Goal: Task Accomplishment & Management: Manage account settings

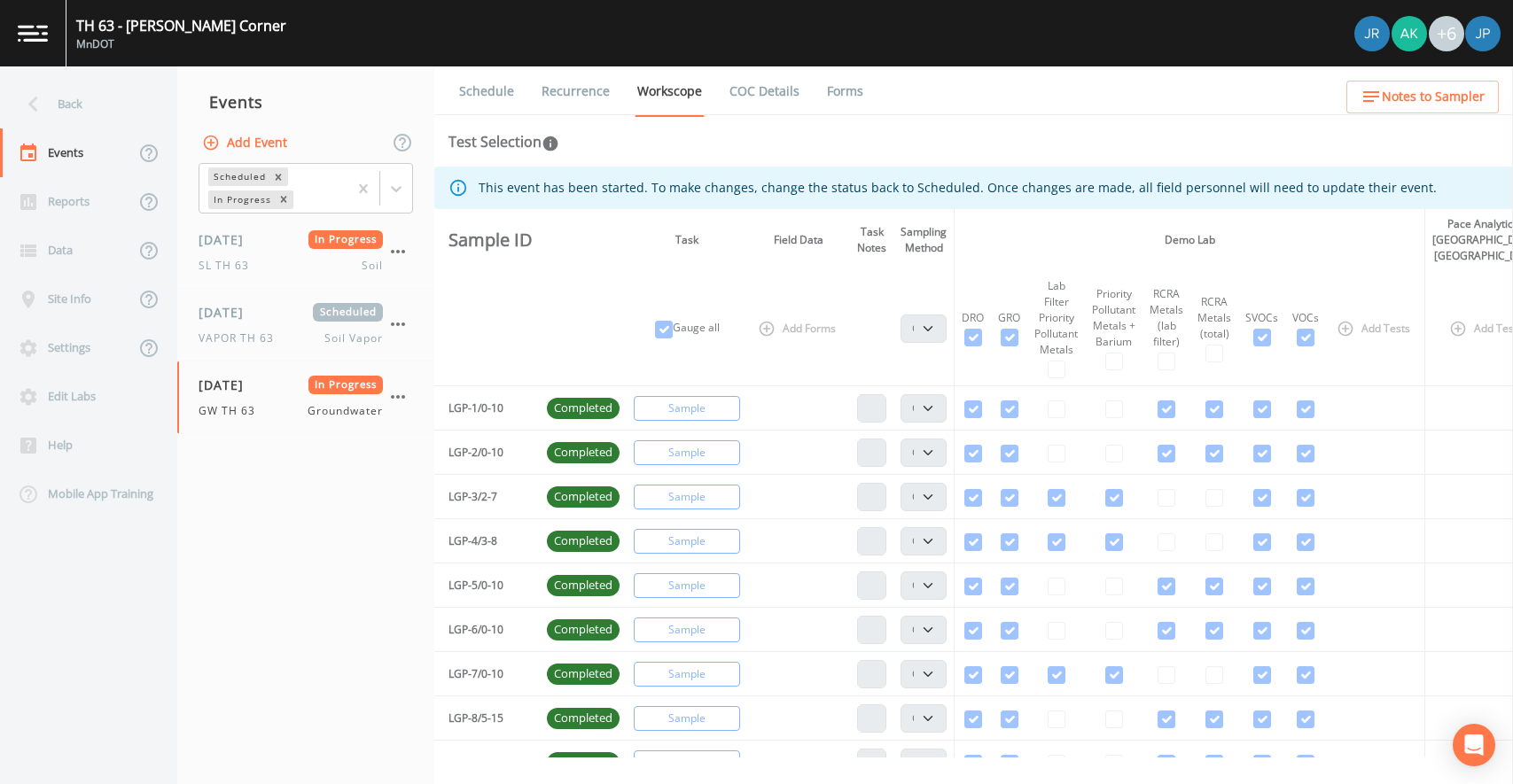
select select "d1353bd6-e69c-47f2-b562-038a0934dacb"
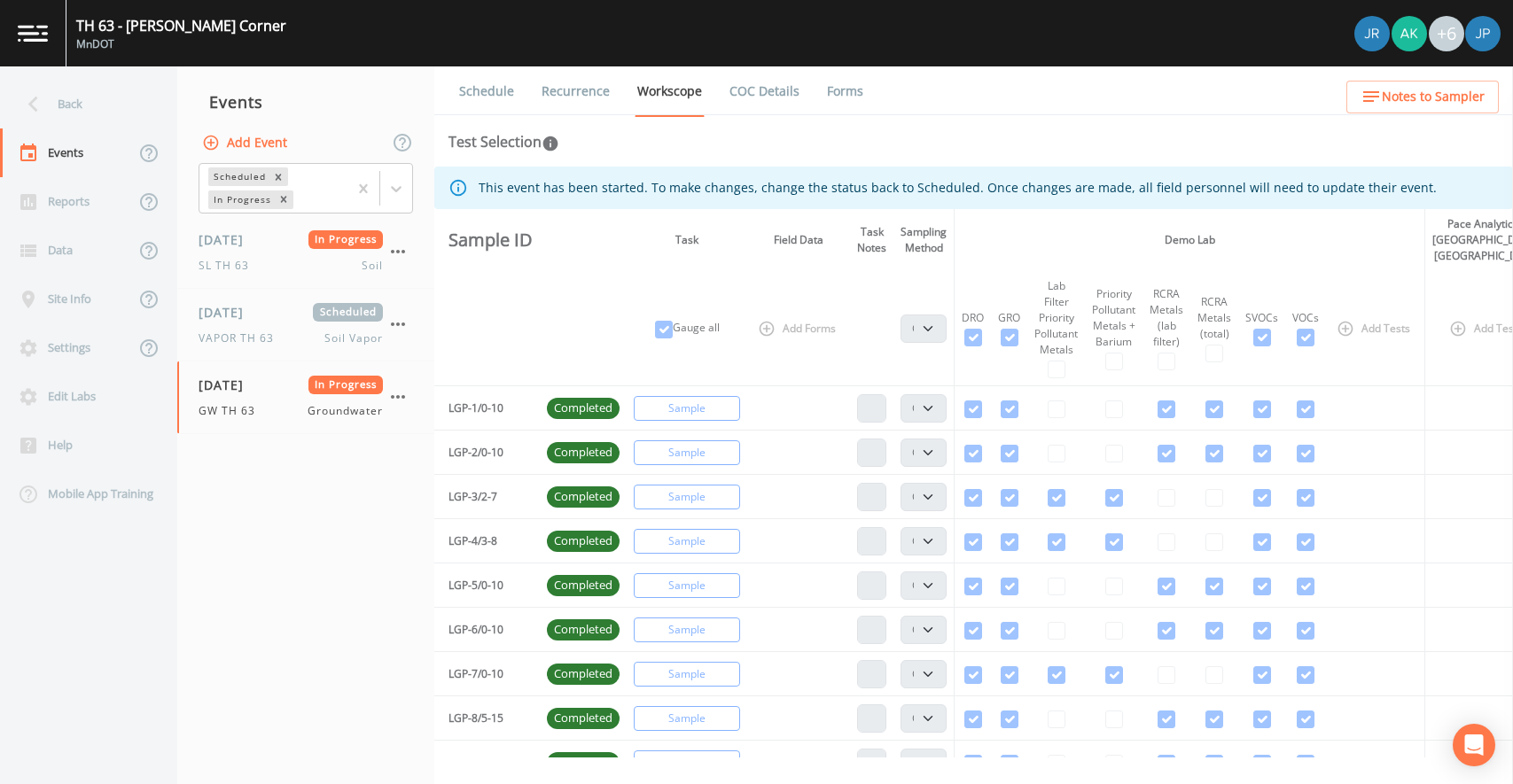
select select "d1353bd6-e69c-47f2-b562-038a0934dacb"
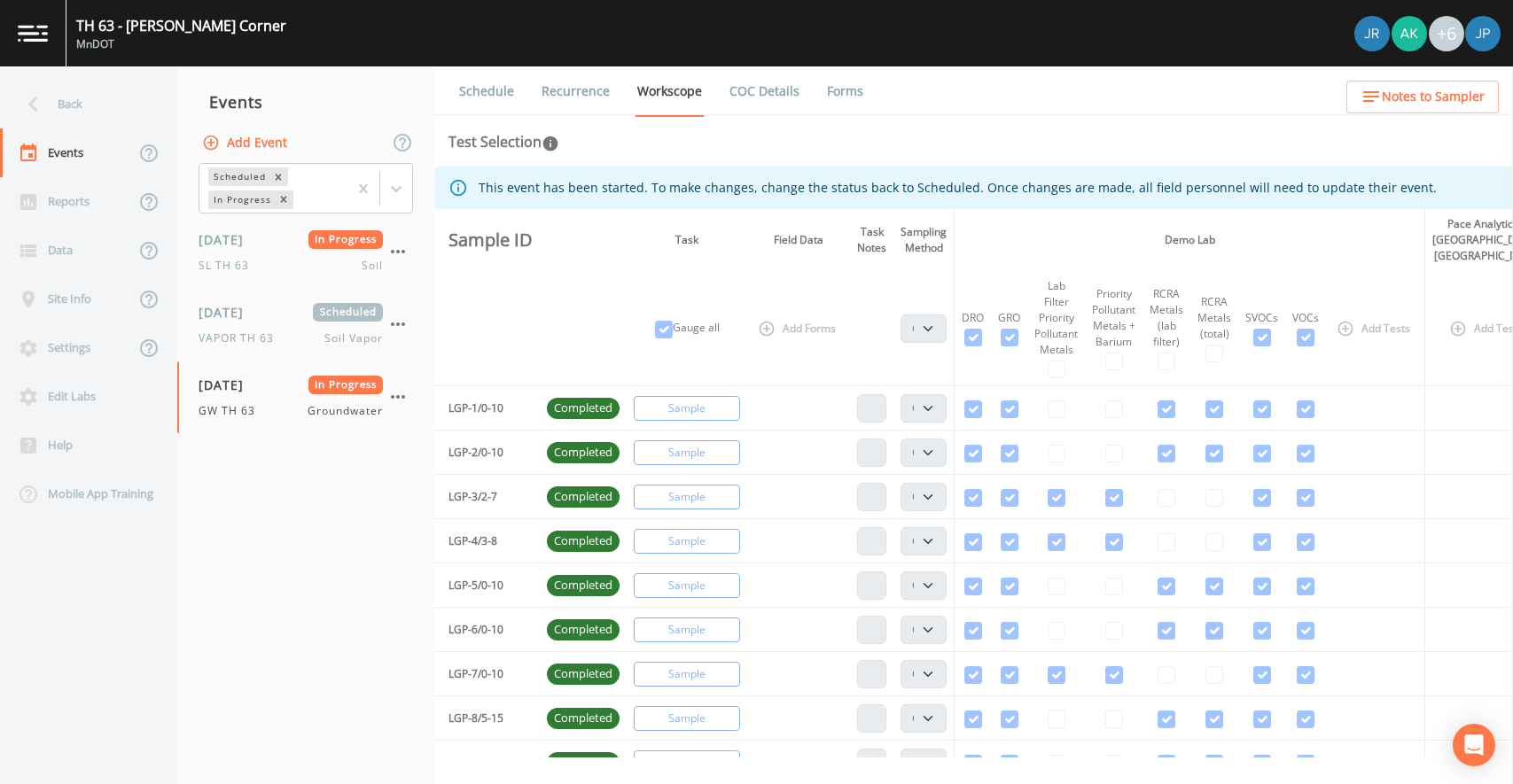
select select "d1353bd6-e69c-47f2-b562-038a0934dacb"
click at [109, 211] on div "Reports" at bounding box center [67, 201] width 135 height 49
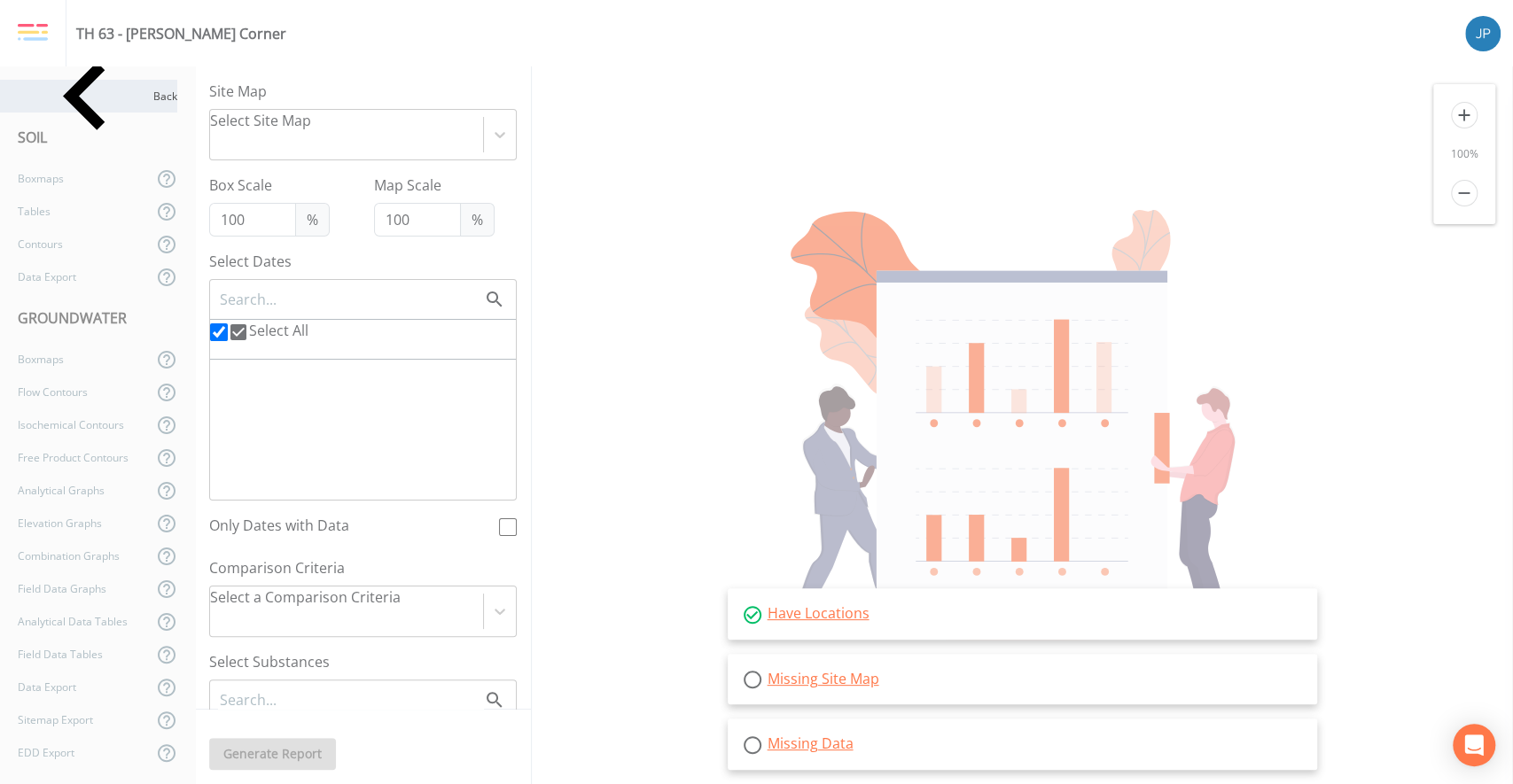
click at [64, 99] on div "Back" at bounding box center [88, 96] width 177 height 33
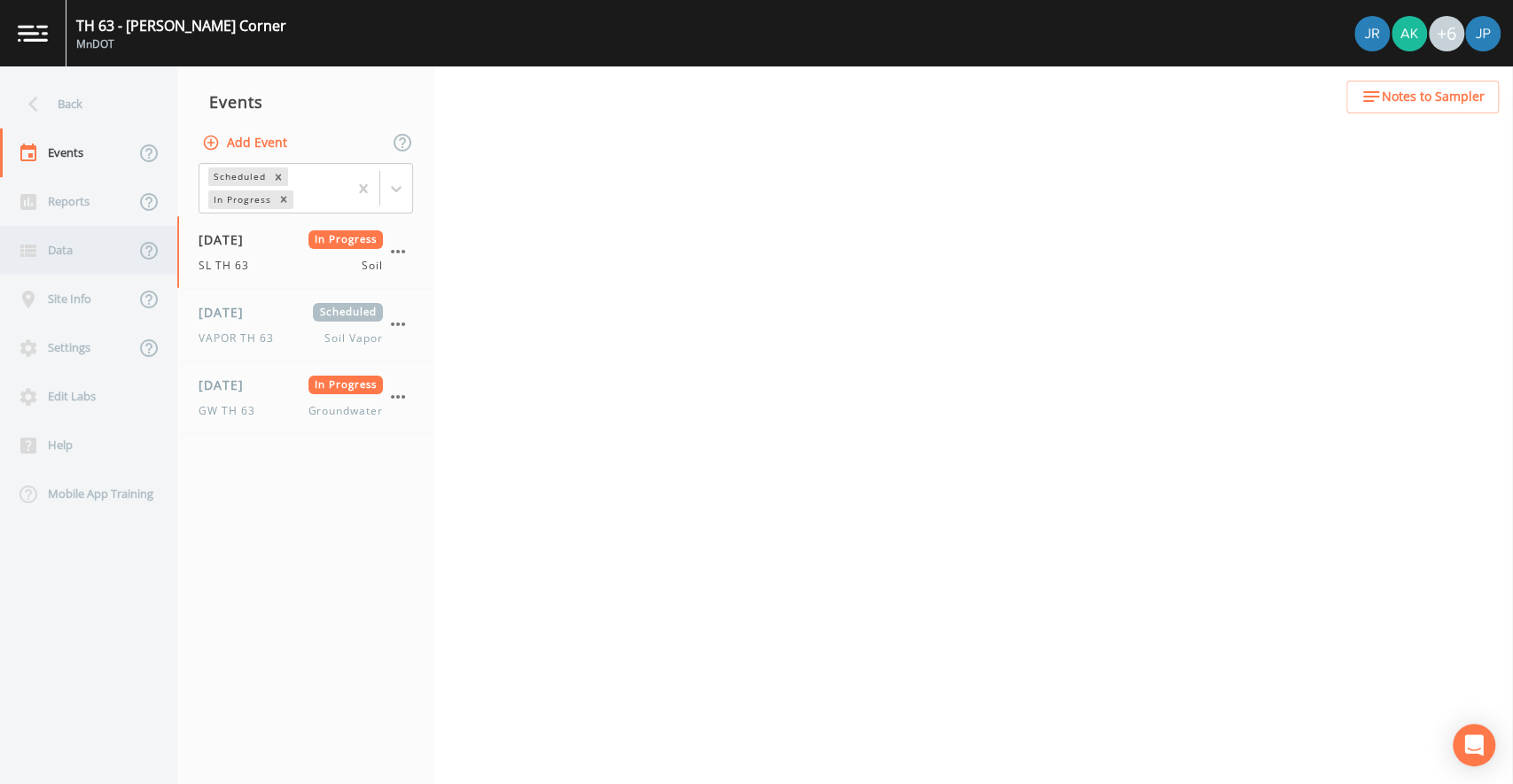
click at [78, 241] on div "Data" at bounding box center [67, 250] width 135 height 49
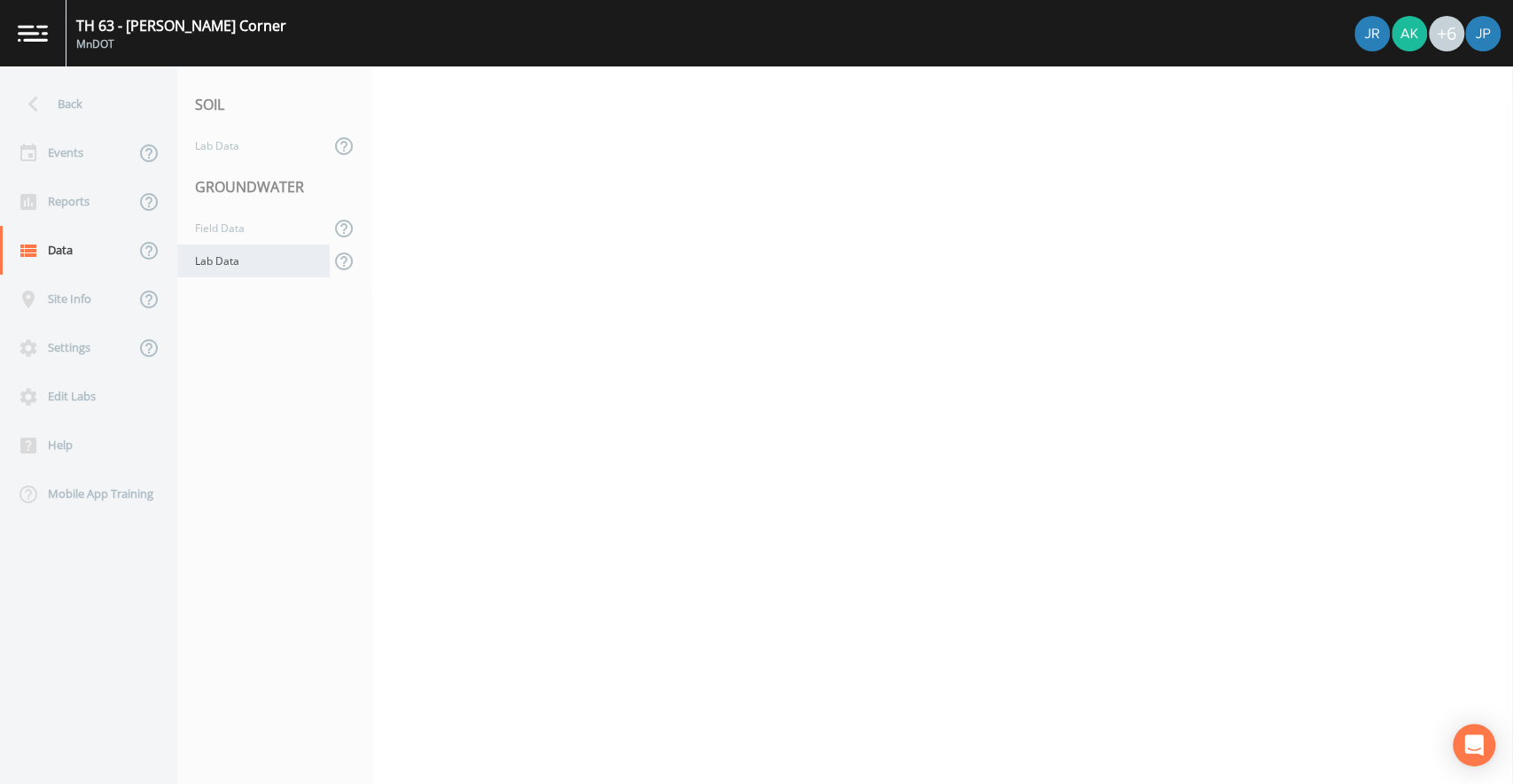
click at [230, 261] on div "Lab Data" at bounding box center [252, 261] width 152 height 33
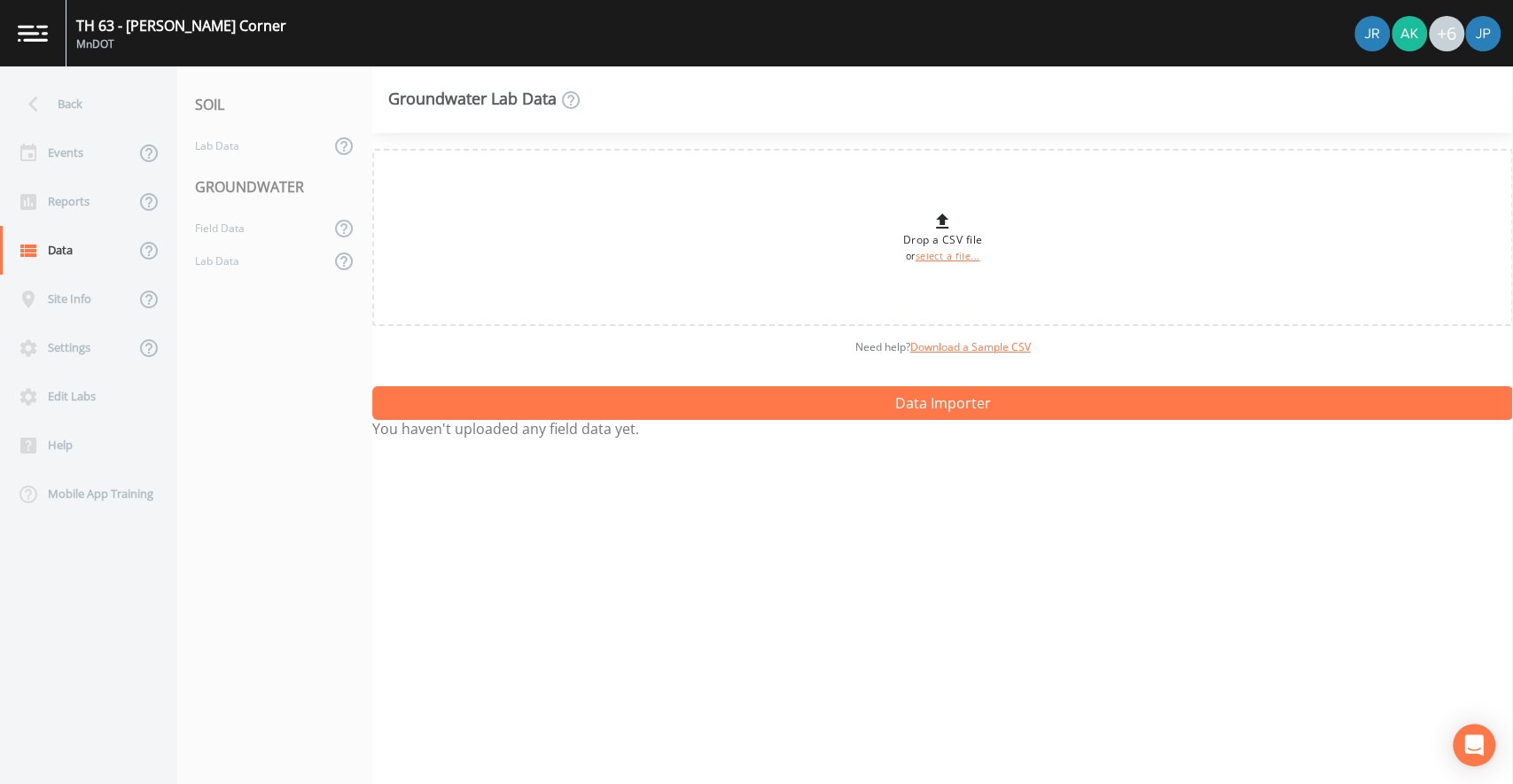
click at [536, 370] on div "Drop a CSV file or select a file... Need help?  Download a Sample CSV Data Impo…" at bounding box center [942, 458] width 1141 height 651
click at [543, 359] on div "Need help?  Download a Sample CSV" at bounding box center [942, 347] width 1141 height 42
click at [372, 350] on div "Need help?  Download a Sample CSV" at bounding box center [942, 347] width 1141 height 42
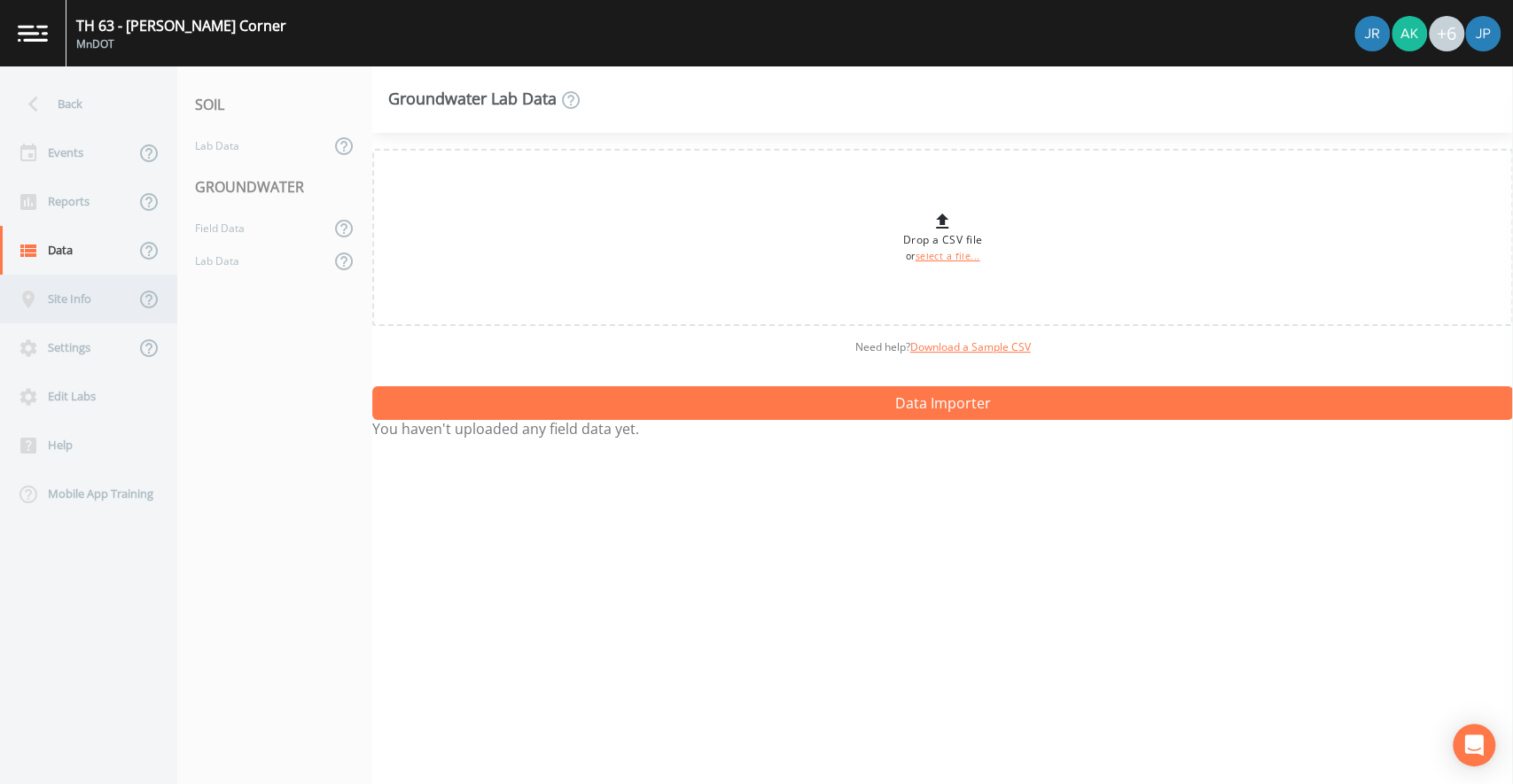
click at [88, 303] on div "Site Info" at bounding box center [67, 298] width 135 height 49
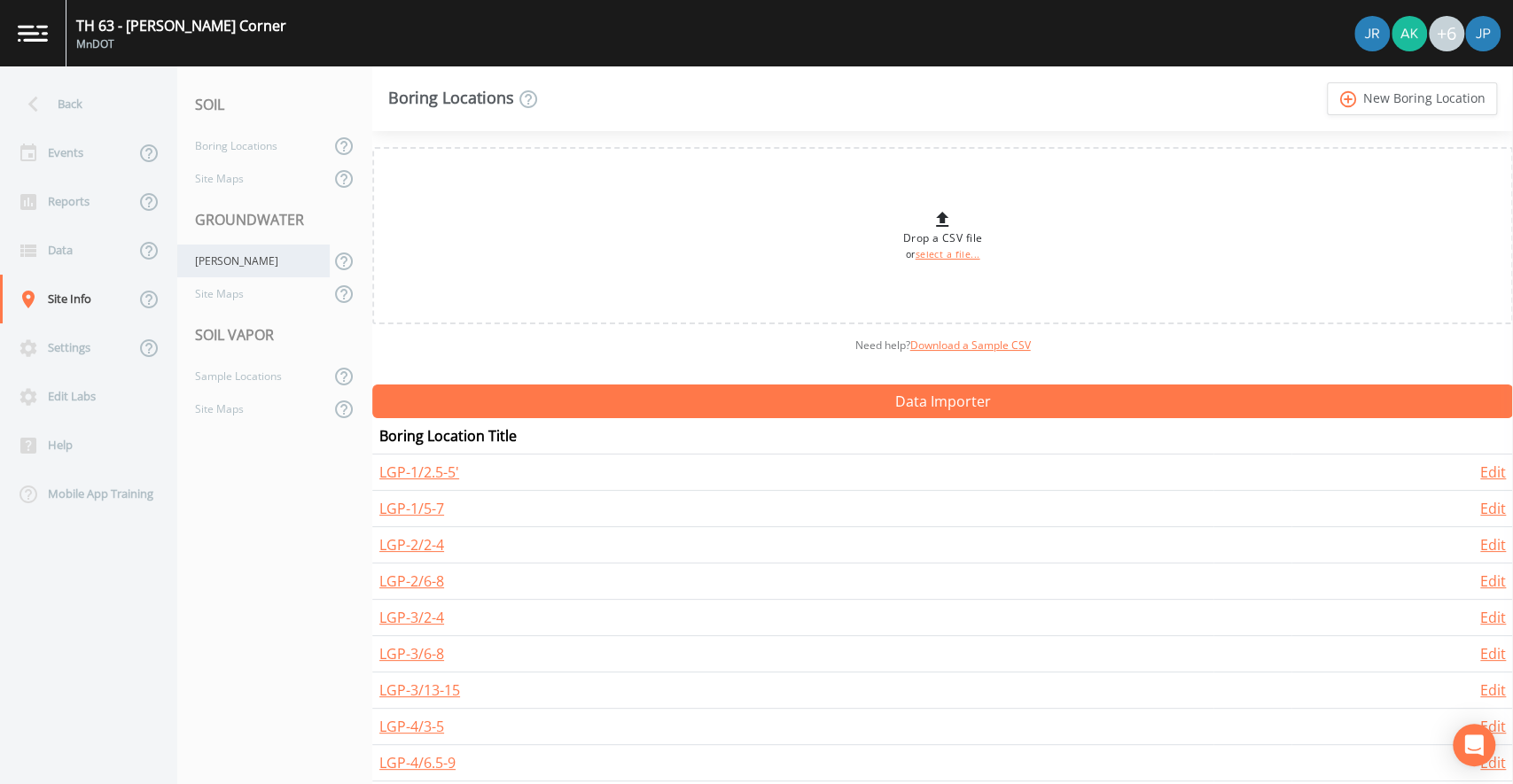
click at [229, 269] on div "[PERSON_NAME]" at bounding box center [252, 261] width 152 height 33
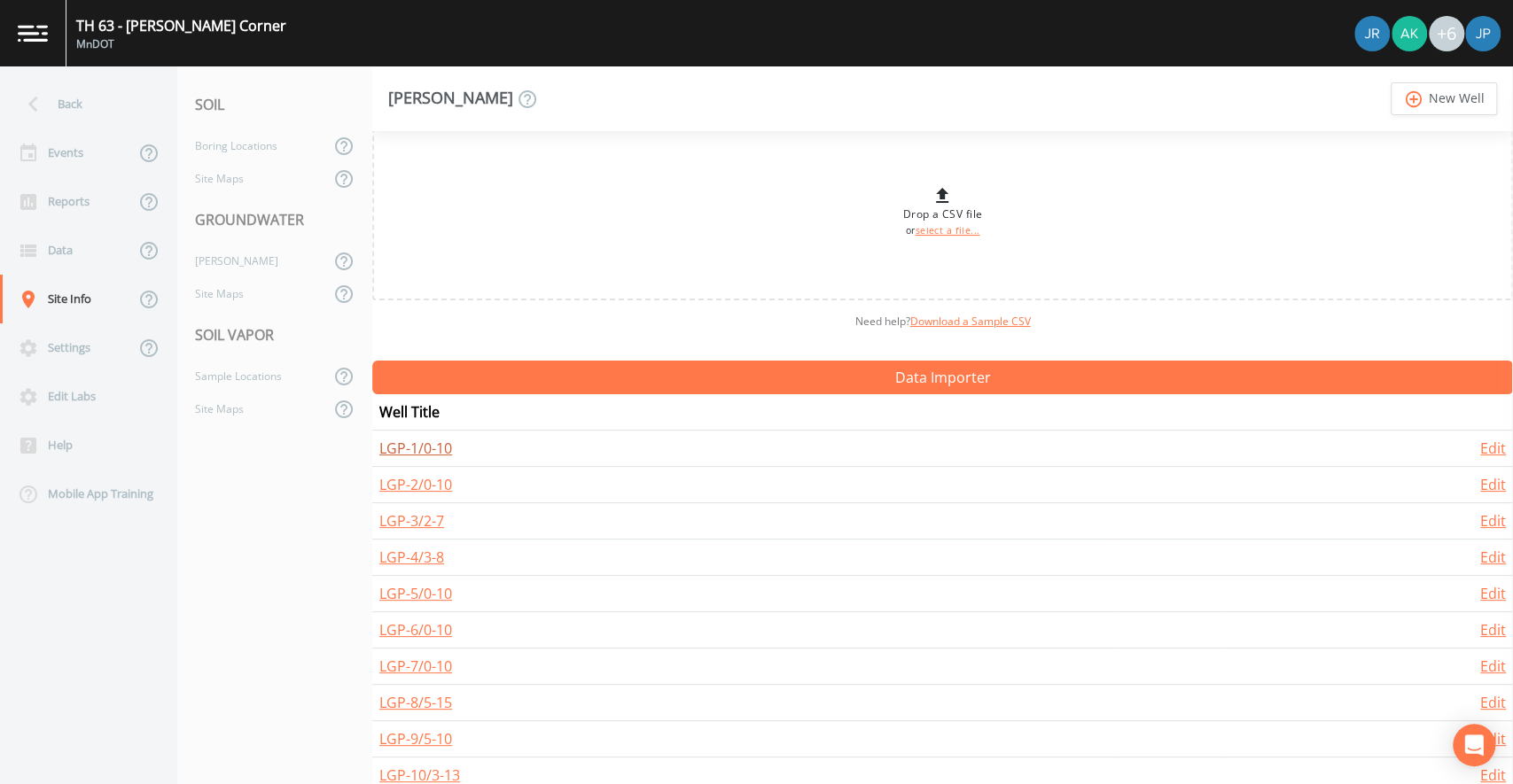
click at [428, 451] on link "LGP-1/0-10" at bounding box center [416, 448] width 73 height 19
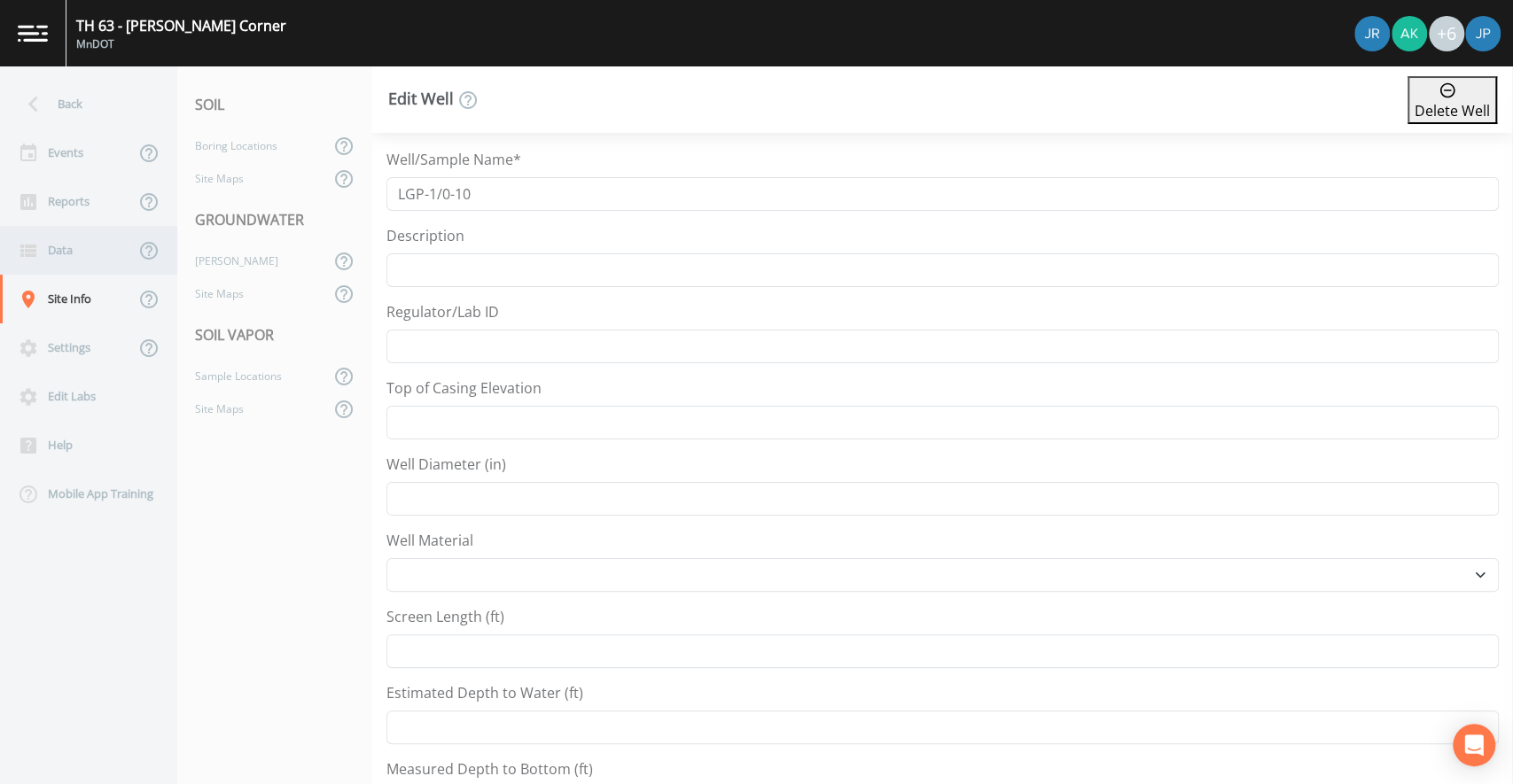
click at [76, 250] on div "Data" at bounding box center [67, 250] width 135 height 49
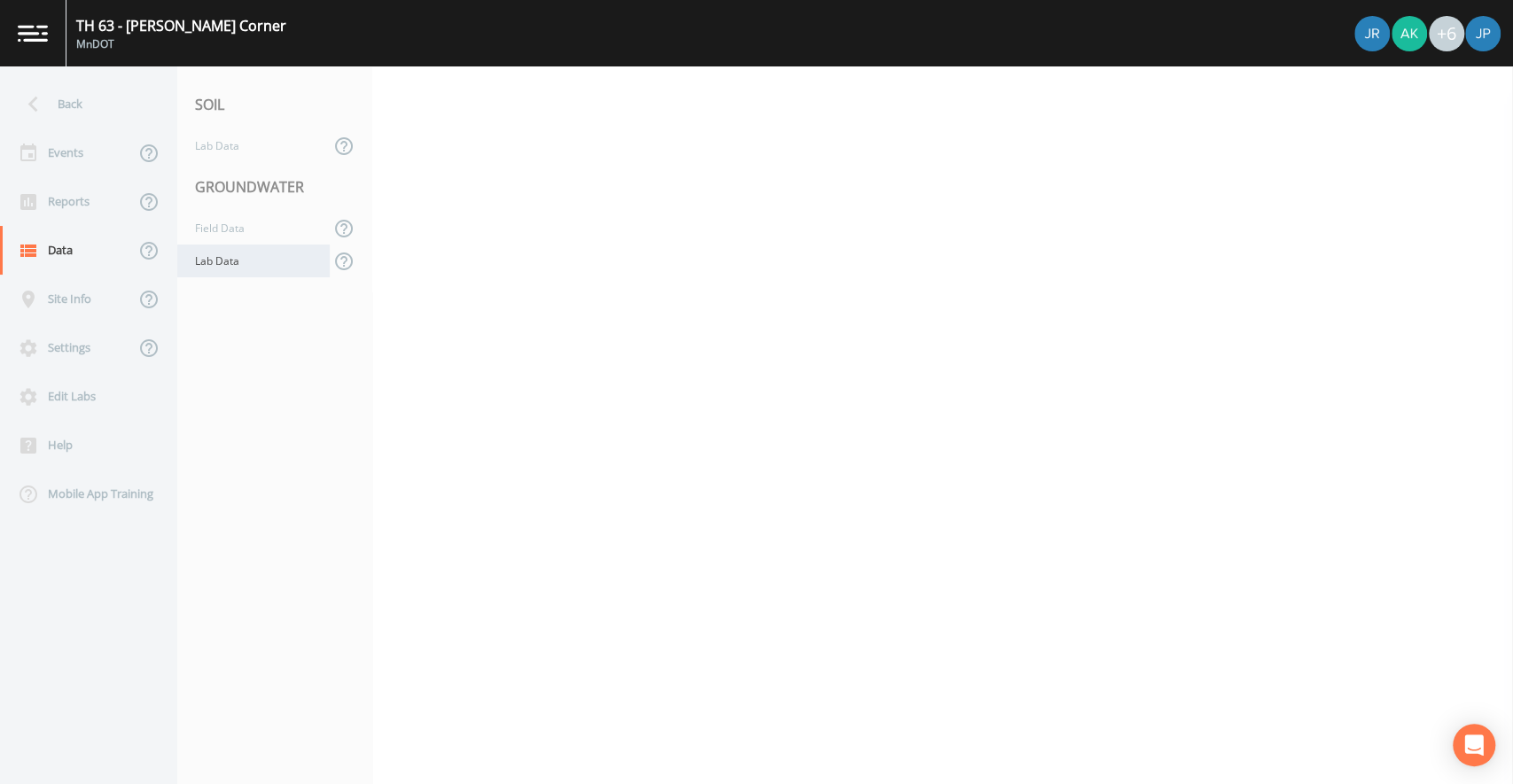
click at [227, 262] on div "Lab Data" at bounding box center [252, 261] width 152 height 33
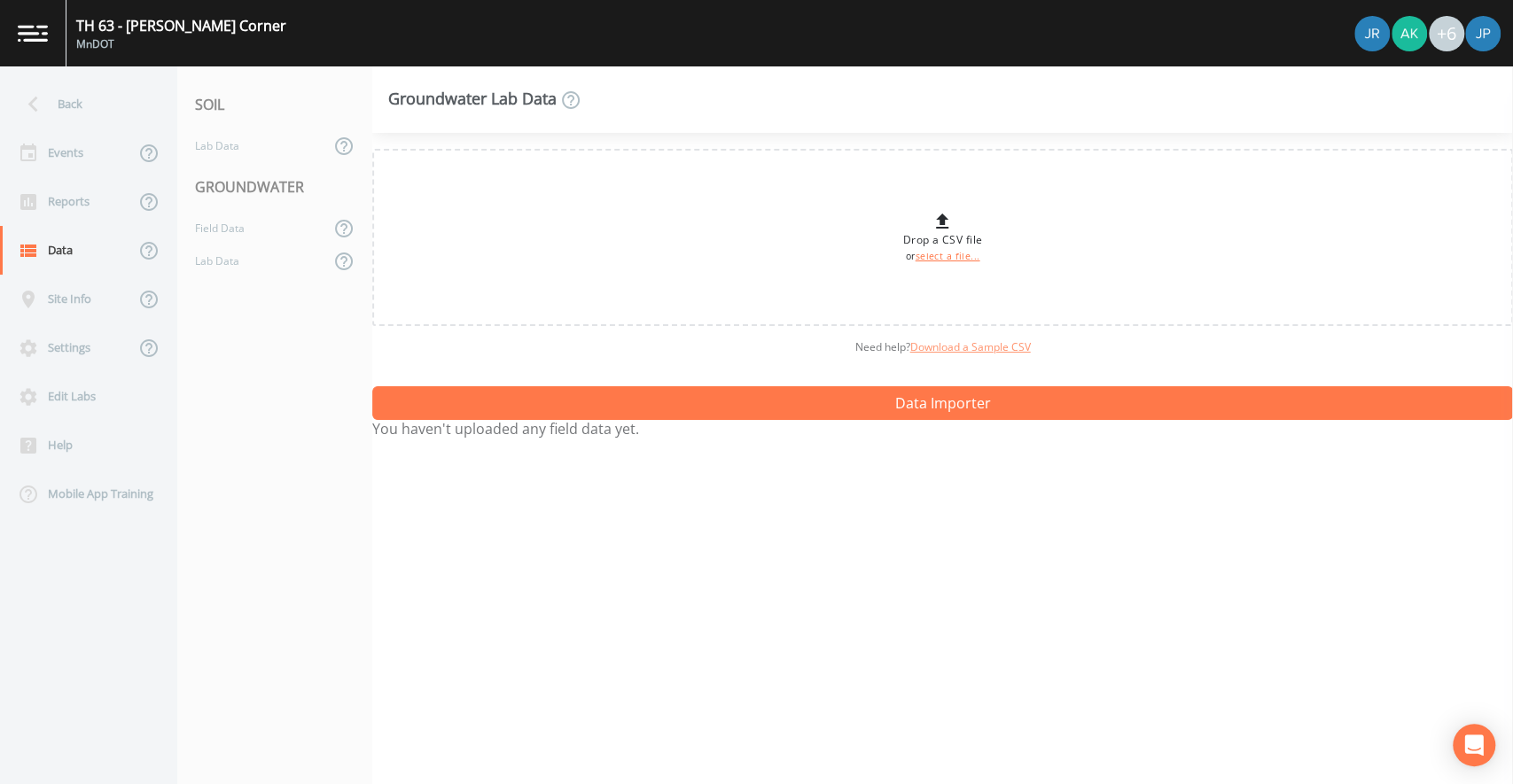
click at [954, 347] on link "Download a Sample CSV" at bounding box center [971, 347] width 121 height 15
click at [886, 560] on div "Drop a CSV file or select a file... Need help?  Download a Sample CSV Data Impo…" at bounding box center [942, 458] width 1141 height 651
click at [266, 359] on nav "SOIL Lab Data GROUNDWATER Field Data Lab Data" at bounding box center [274, 425] width 195 height 718
click at [261, 388] on nav "SOIL Lab Data GROUNDWATER Field Data Lab Data" at bounding box center [274, 425] width 195 height 718
click at [281, 324] on nav "SOIL Lab Data GROUNDWATER Field Data Lab Data" at bounding box center [274, 425] width 195 height 718
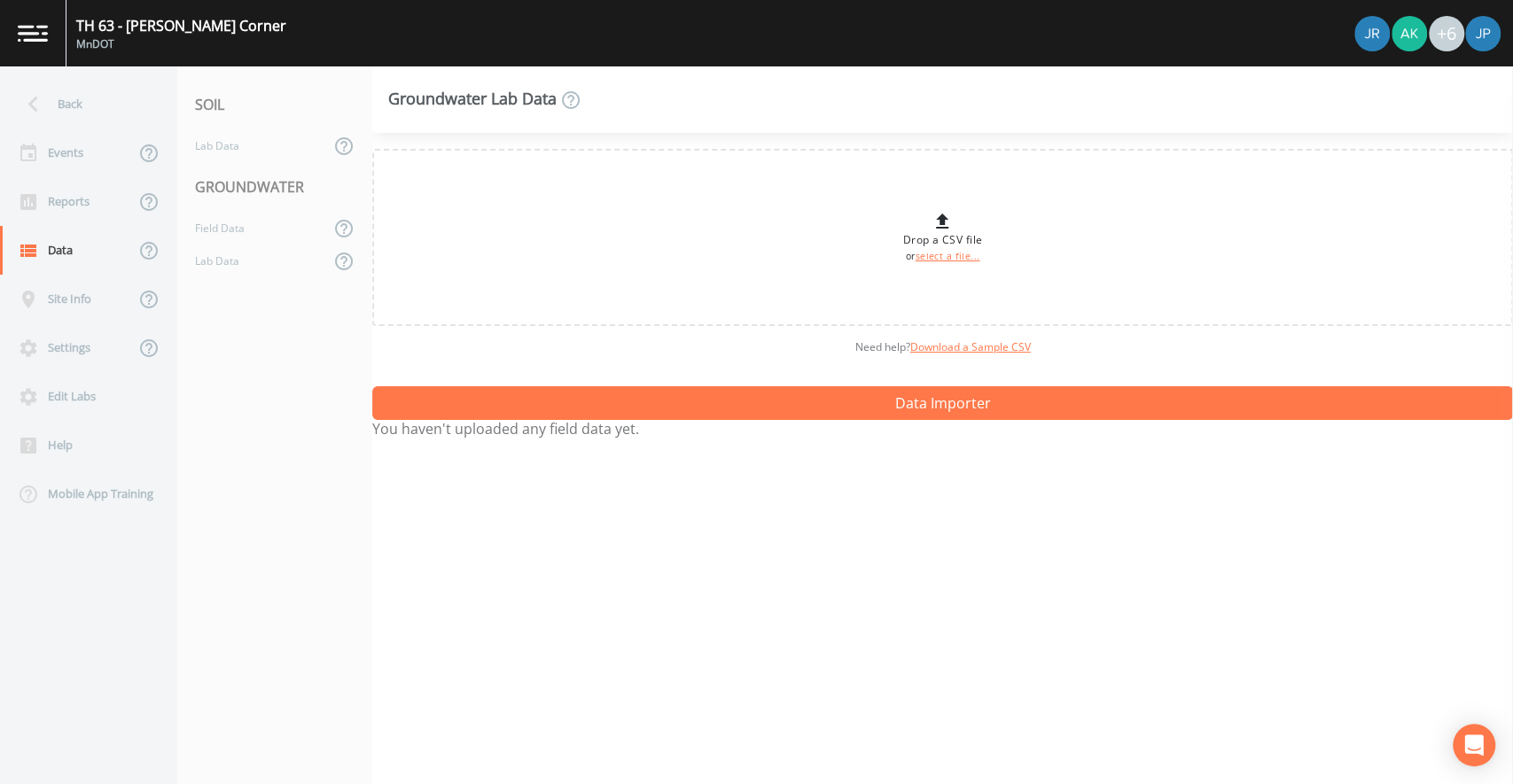
click at [274, 399] on nav "SOIL Lab Data GROUNDWATER Field Data Lab Data" at bounding box center [274, 425] width 195 height 718
click at [274, 384] on nav "SOIL Lab Data GROUNDWATER Field Data Lab Data" at bounding box center [274, 425] width 195 height 718
click at [273, 369] on nav "SOIL Lab Data GROUNDWATER Field Data Lab Data" at bounding box center [274, 425] width 195 height 718
click at [515, 358] on div "Need help?  Download a Sample CSV" at bounding box center [942, 347] width 1141 height 42
drag, startPoint x: 341, startPoint y: 340, endPoint x: 272, endPoint y: 249, distance: 114.2
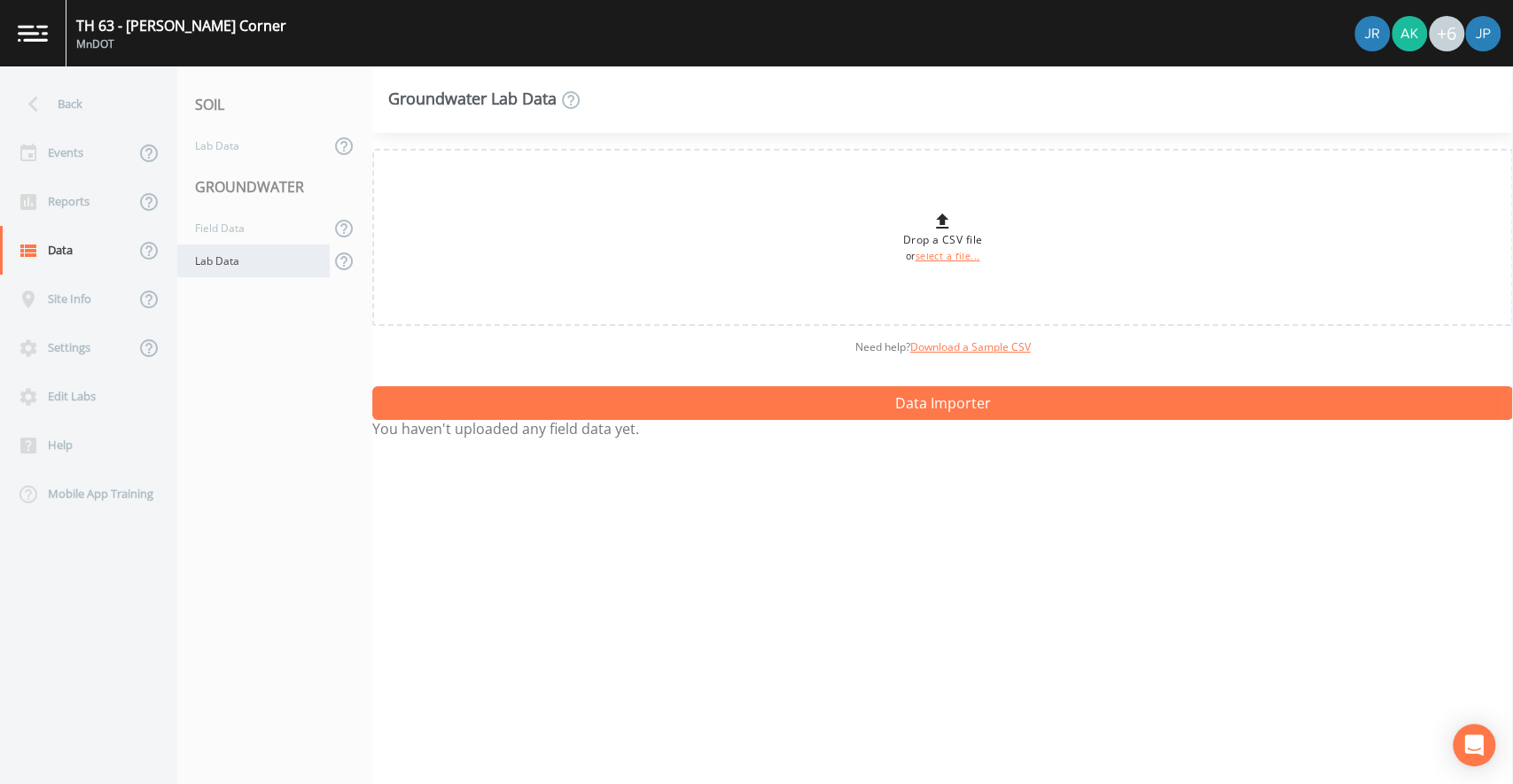
click at [341, 340] on nav "SOIL Lab Data GROUNDWATER Field Data Lab Data" at bounding box center [274, 425] width 195 height 718
click at [239, 253] on div "Lab Data" at bounding box center [252, 261] width 152 height 33
click at [241, 271] on div "Lab Data" at bounding box center [252, 261] width 152 height 33
click at [233, 154] on div "Lab Data" at bounding box center [252, 145] width 152 height 33
click at [239, 267] on div "Lab Data" at bounding box center [252, 261] width 152 height 33
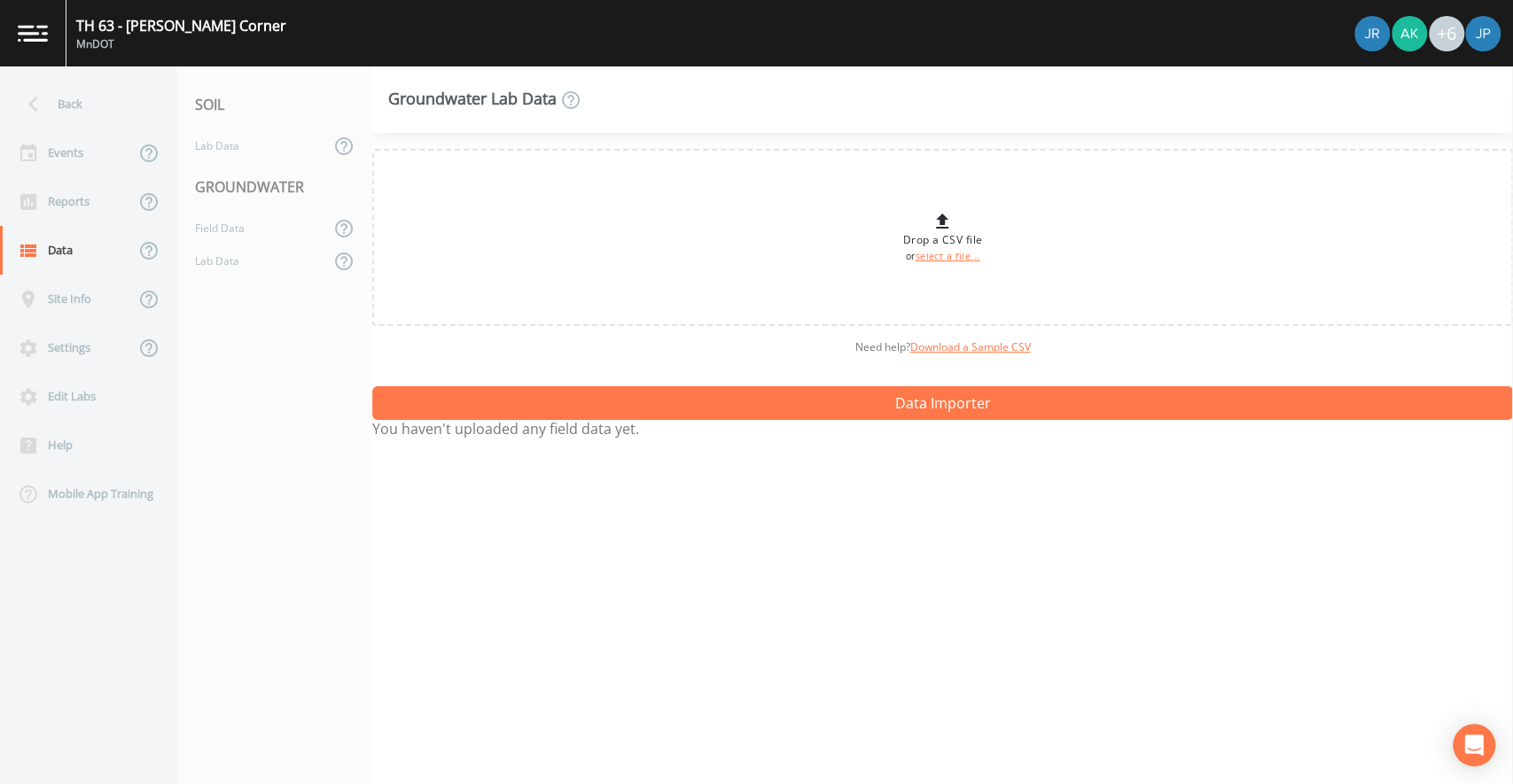
click at [249, 364] on nav "SOIL Lab Data GROUNDWATER Field Data Lab Data" at bounding box center [274, 425] width 195 height 718
click at [72, 259] on div "Data" at bounding box center [67, 250] width 135 height 49
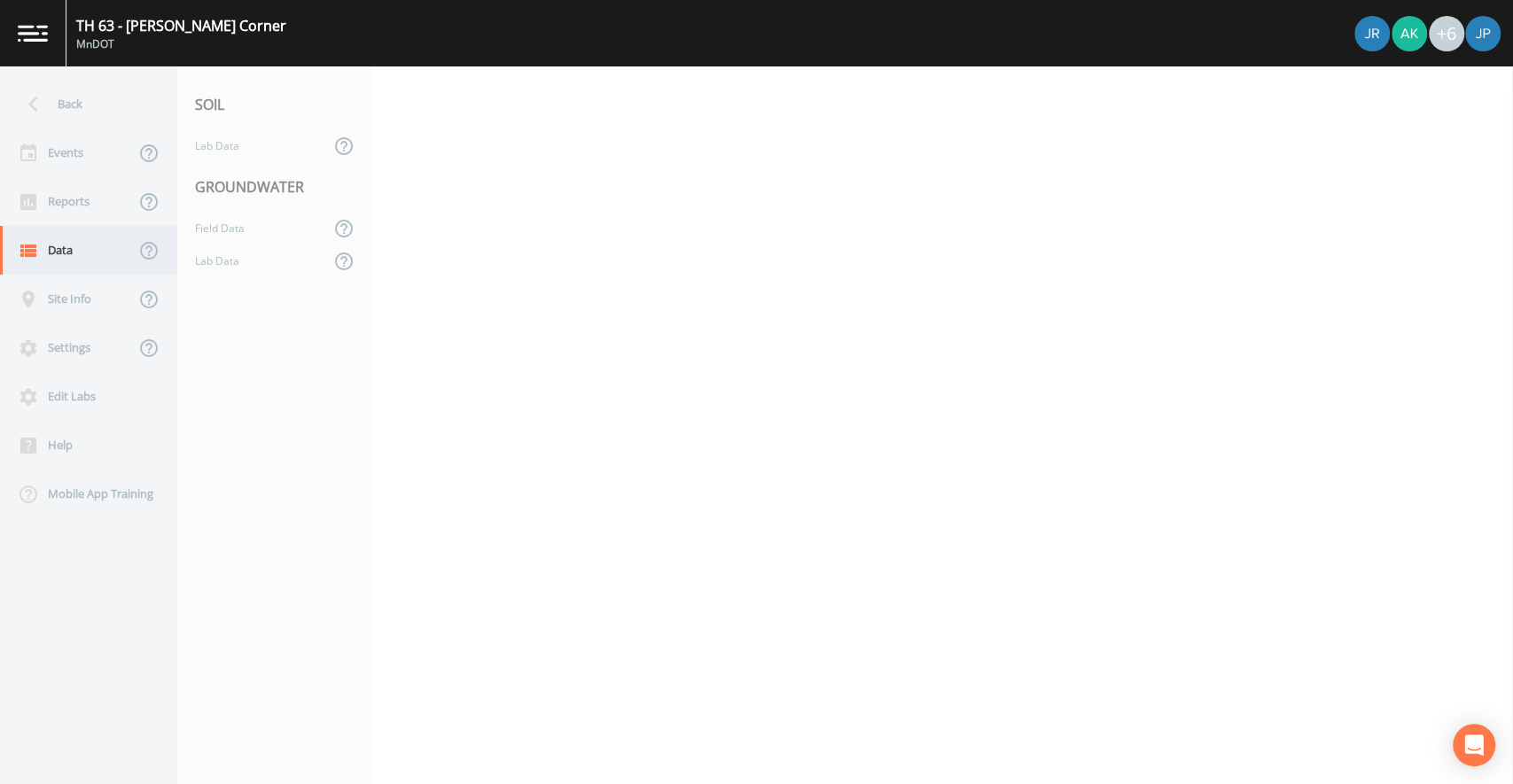
click at [73, 258] on div "Data" at bounding box center [67, 250] width 135 height 49
click at [270, 272] on div "Lab Data" at bounding box center [252, 261] width 152 height 33
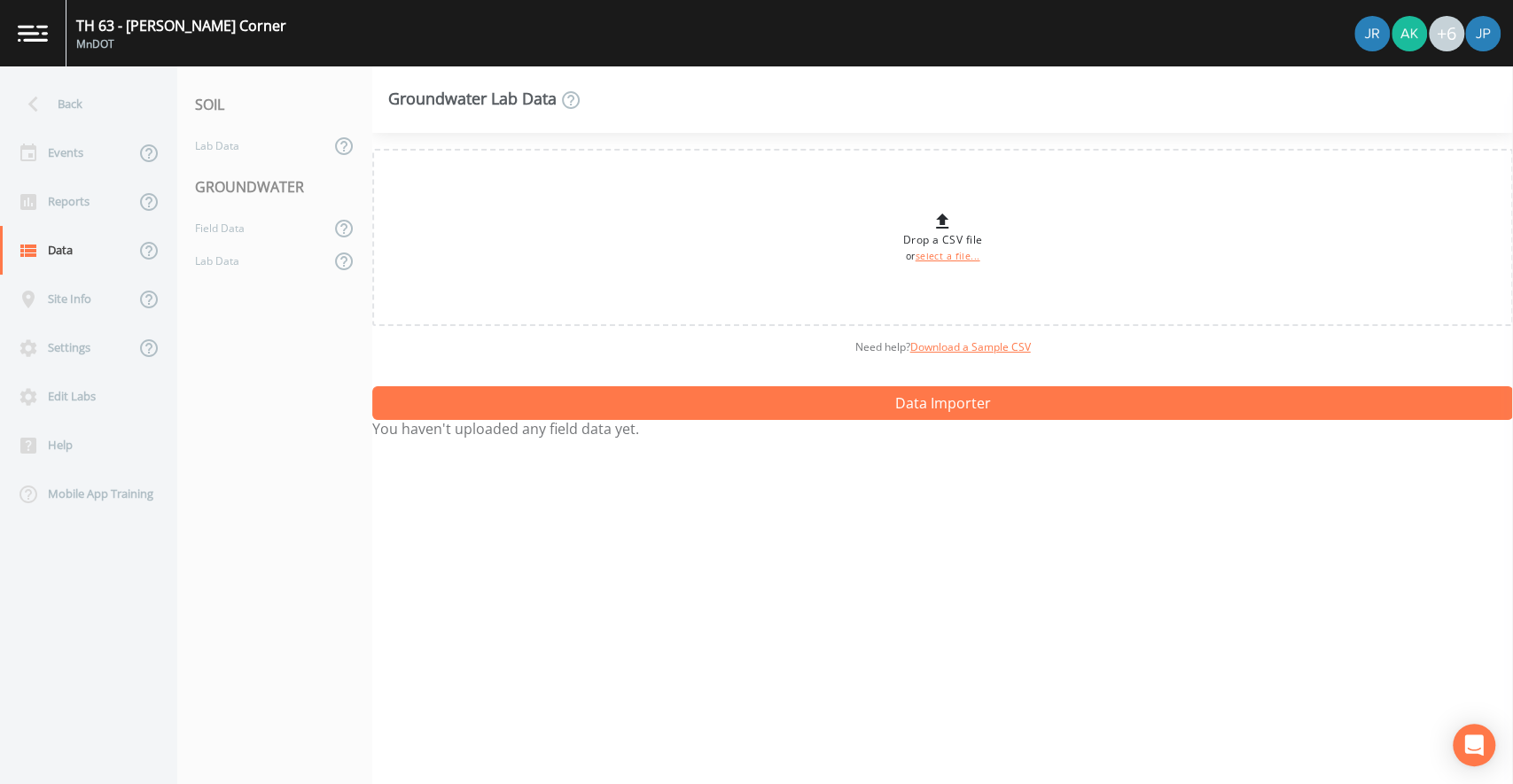
click at [770, 355] on div "Need help?  Download a Sample CSV" at bounding box center [942, 347] width 1141 height 42
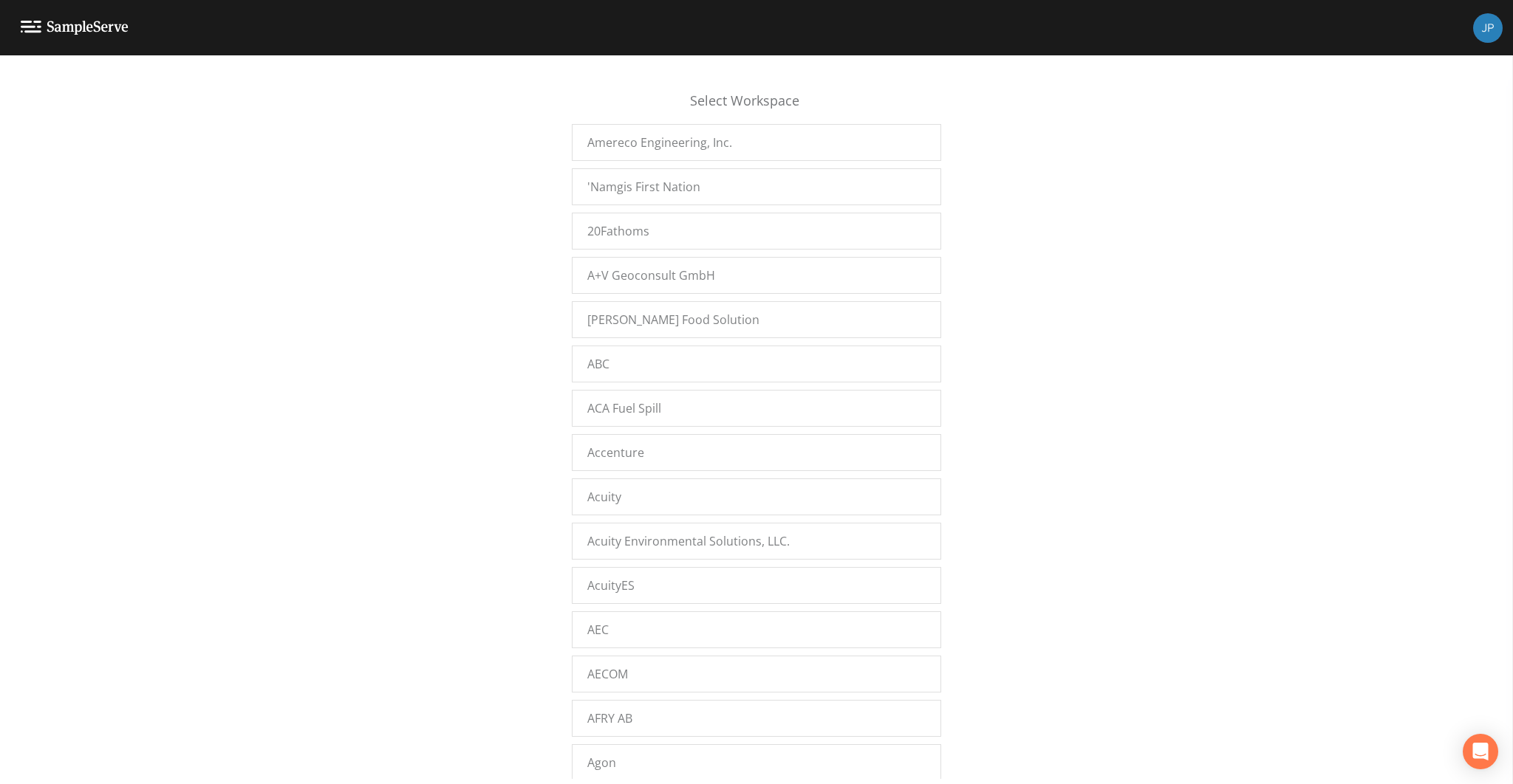
click at [403, 358] on div "Select Workspace Amereco Engineering, Inc. 'Namgis First Nation 20Fathoms A+V G…" at bounding box center [756, 424] width 1513 height 711
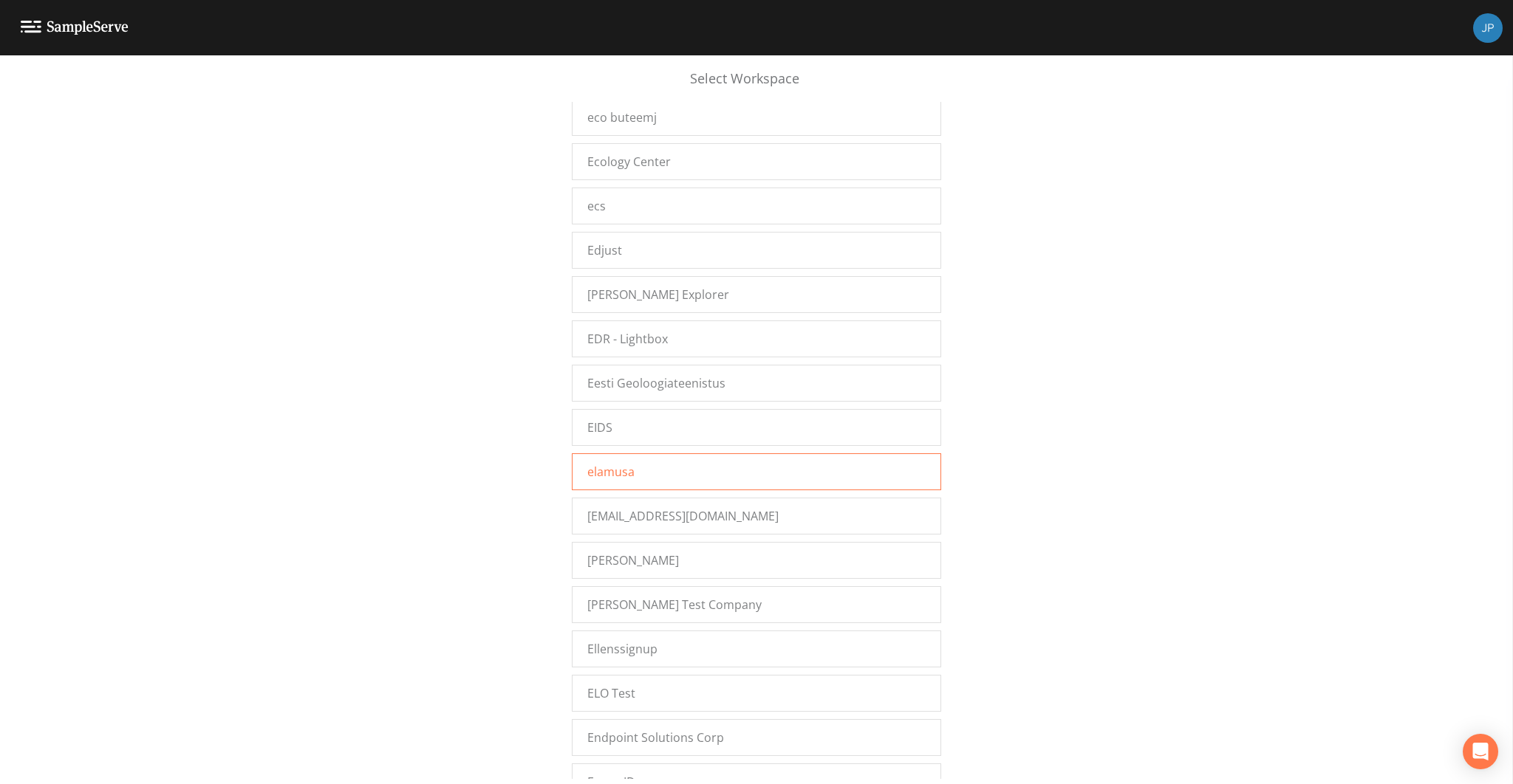
click at [616, 463] on span "elamusa" at bounding box center [611, 472] width 47 height 18
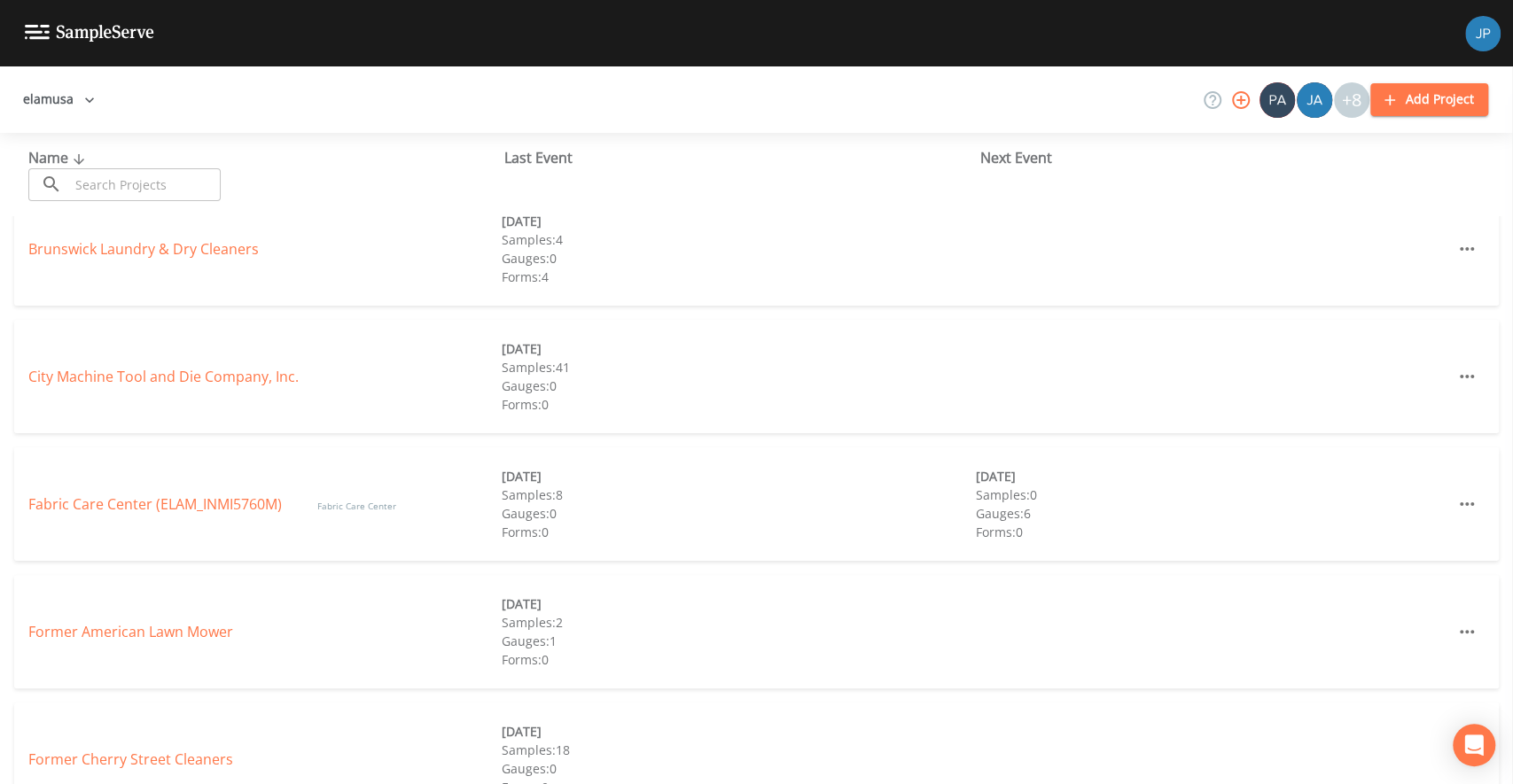
scroll to position [38, 0]
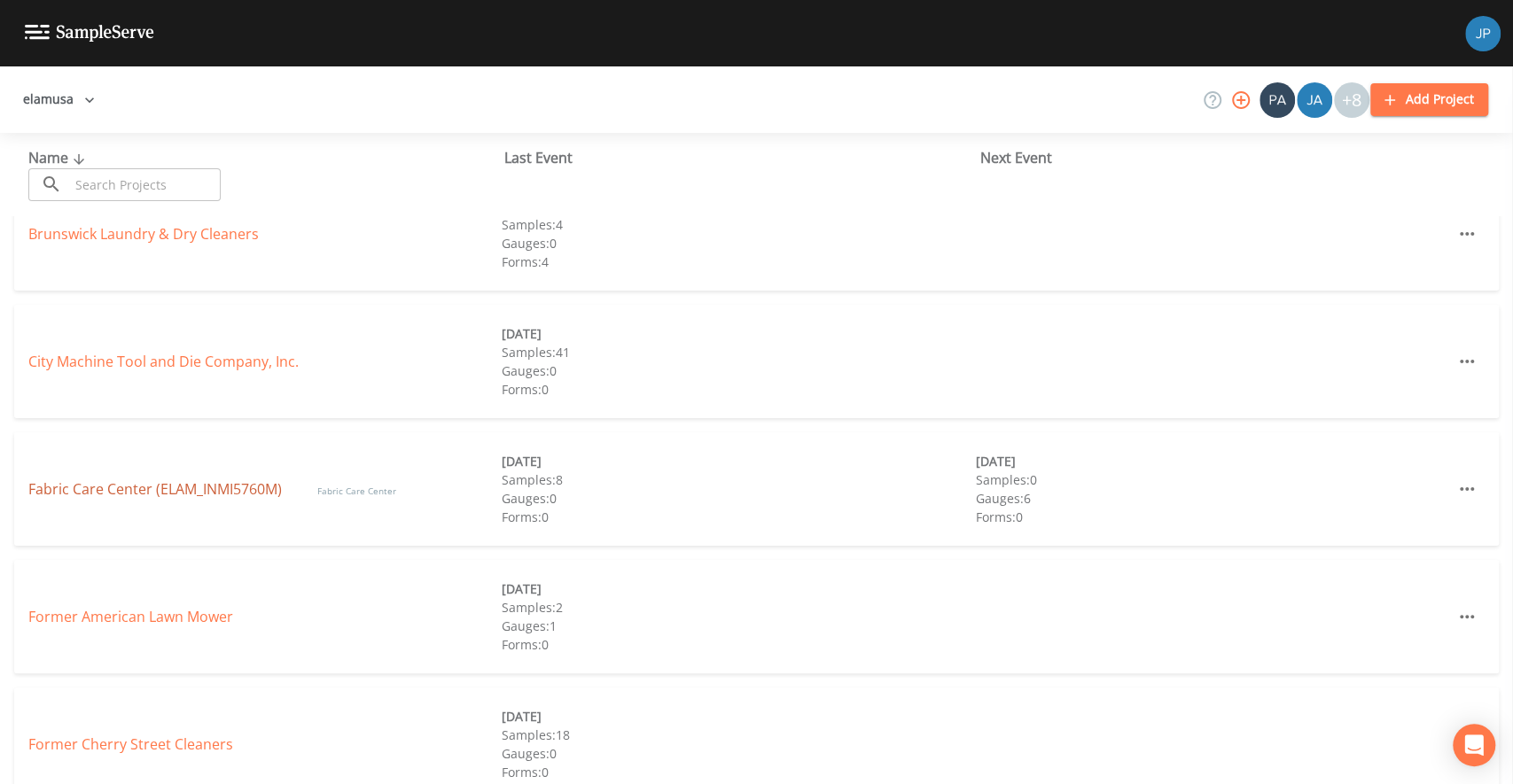
click at [201, 491] on link "Fabric Care Center (ELAM_INMI5760M)" at bounding box center [155, 489] width 253 height 19
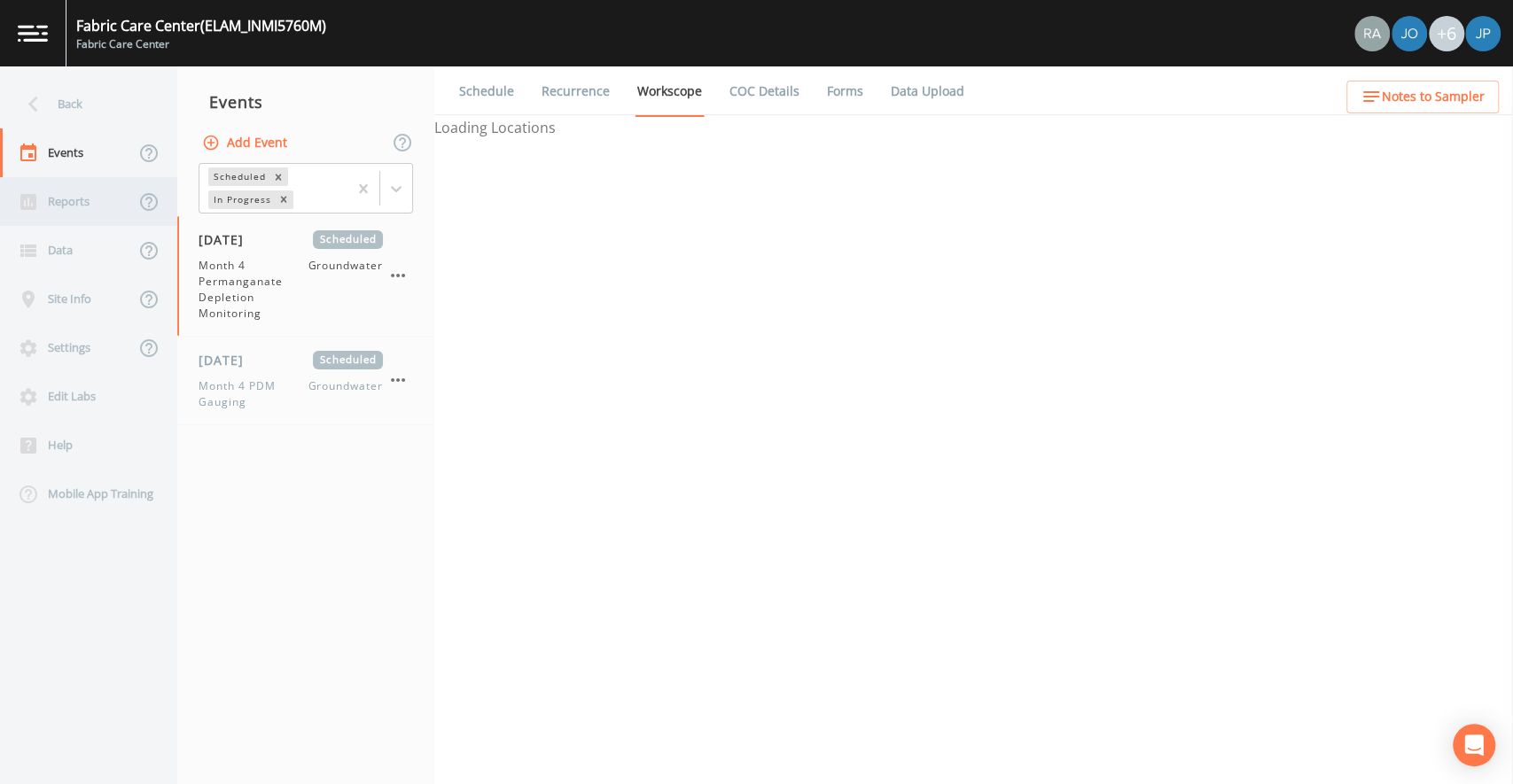
select select "4f082be6-97a7-4f70-a81f-c26a4e896ad7"
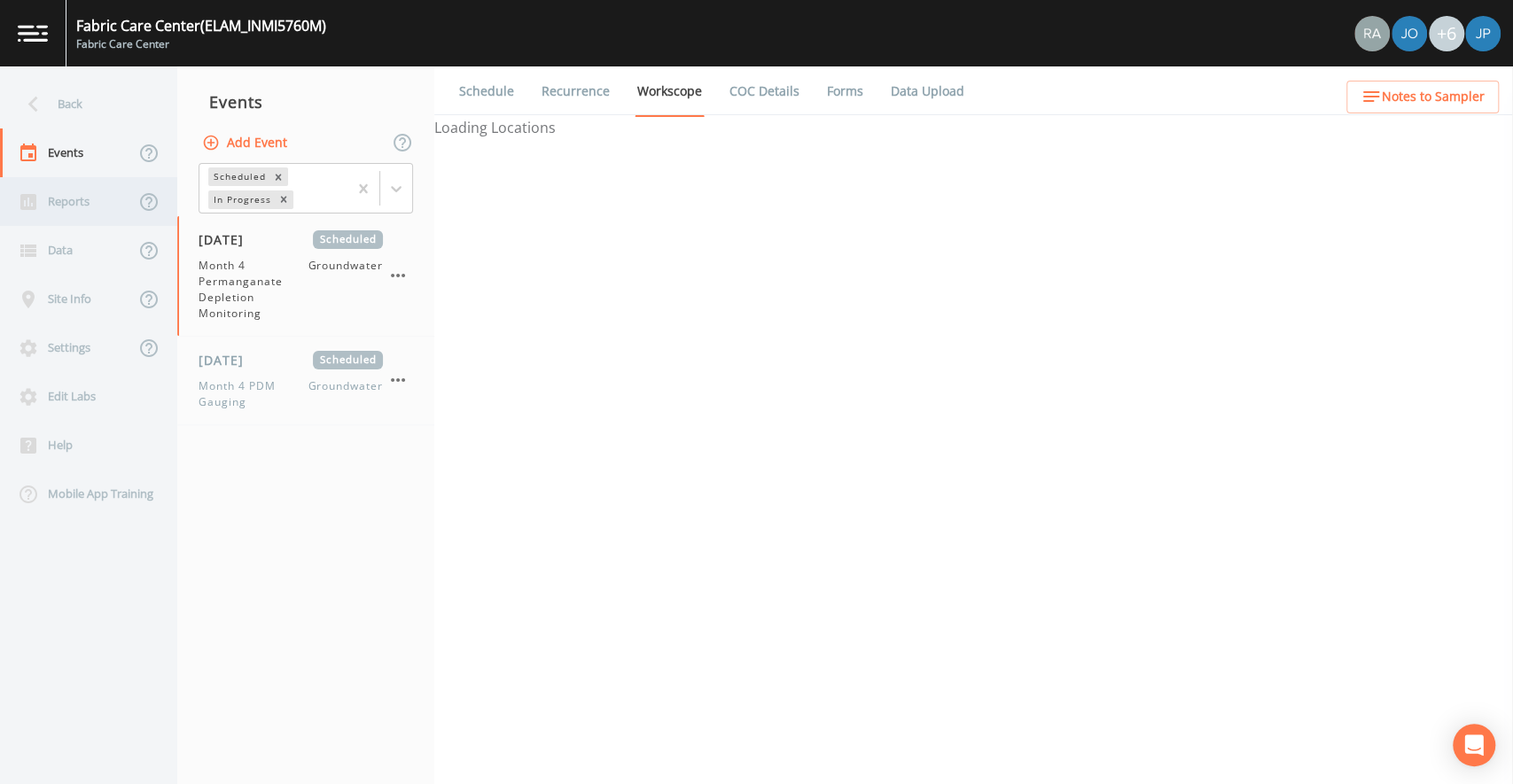
select select "4f082be6-97a7-4f70-a81f-c26a4e896ad7"
select select "0609984c-bae0-4cba-86ad-757e8d1be609"
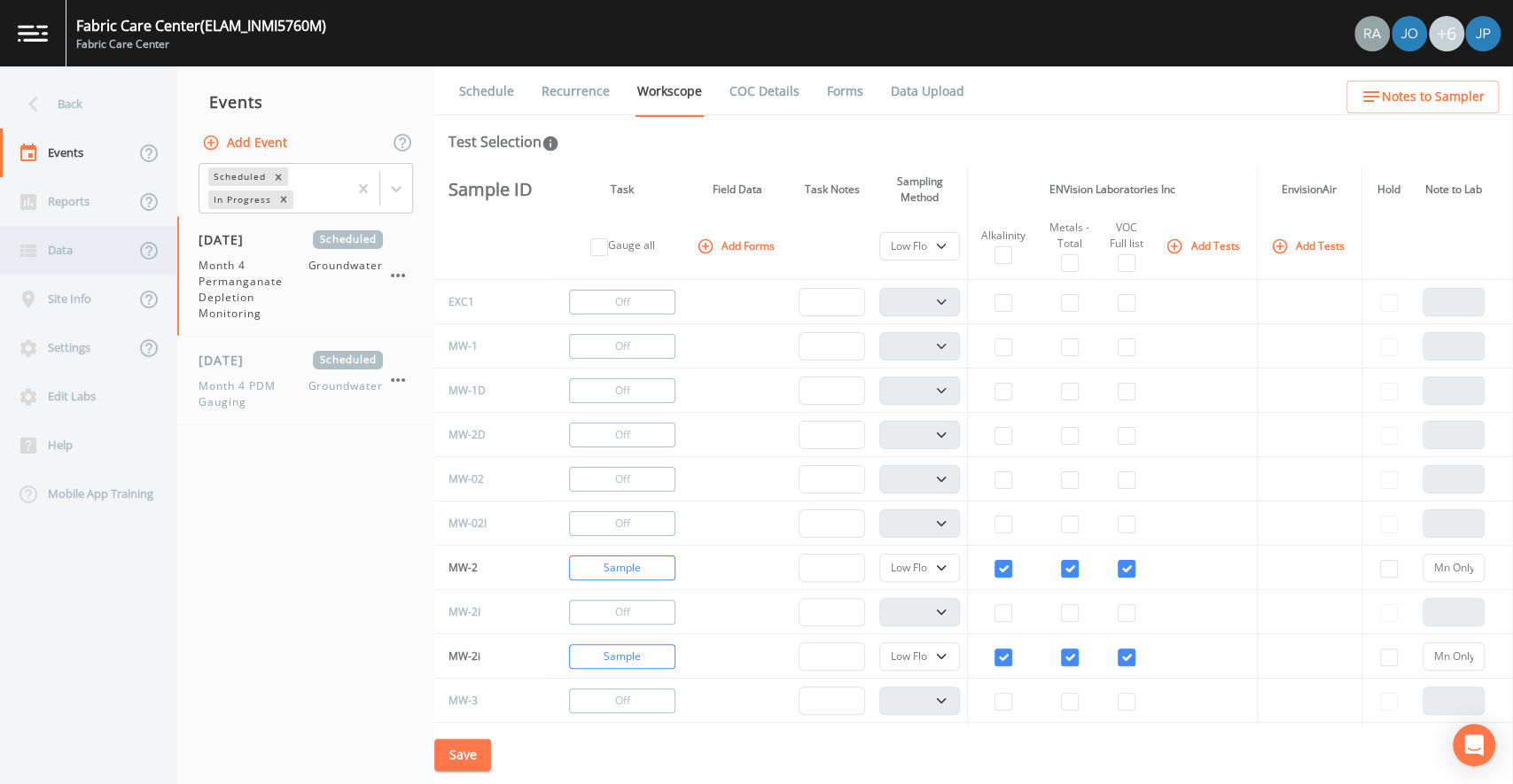
click at [77, 245] on div "Data" at bounding box center [67, 250] width 135 height 49
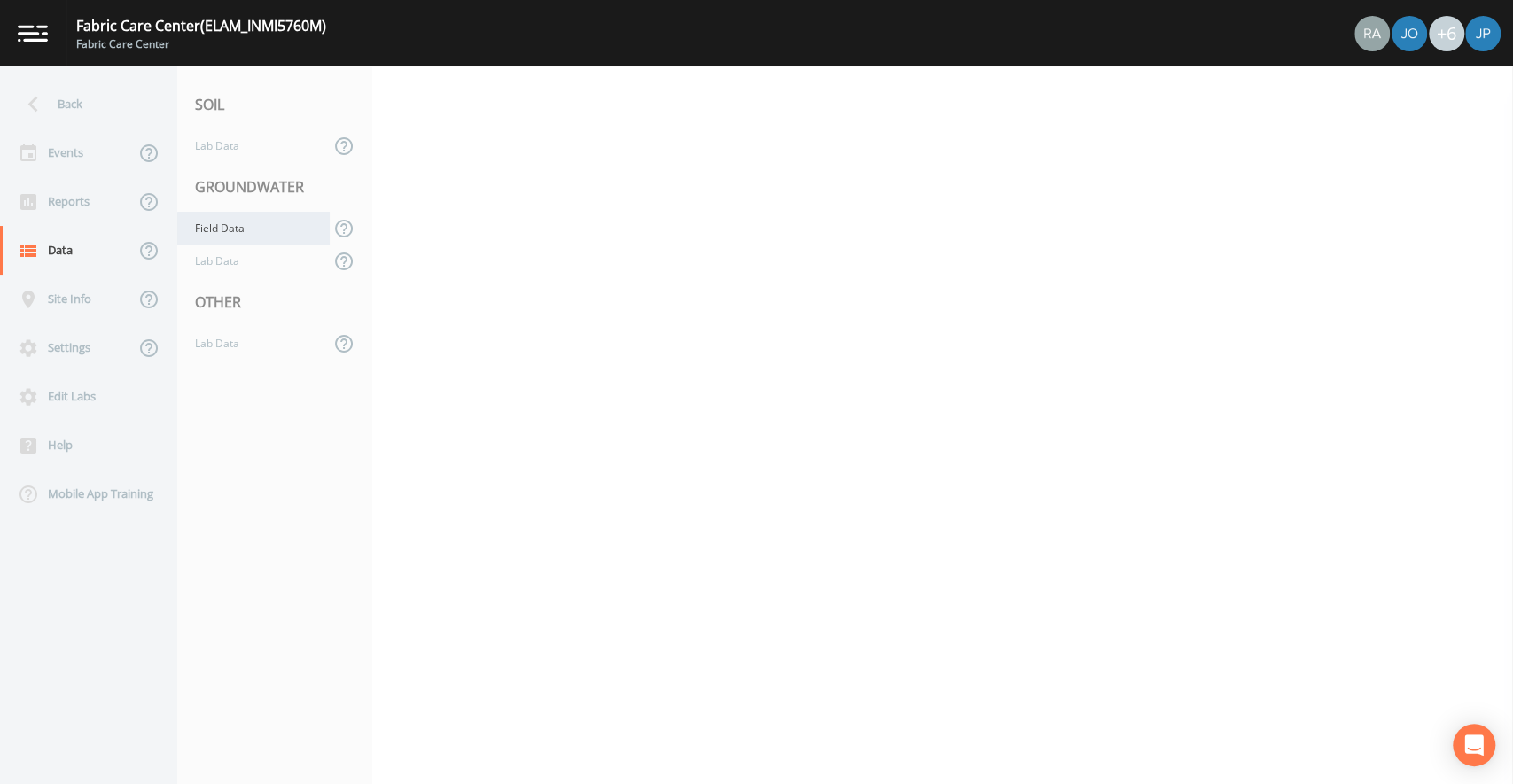
click at [232, 232] on div "Field Data" at bounding box center [252, 229] width 152 height 33
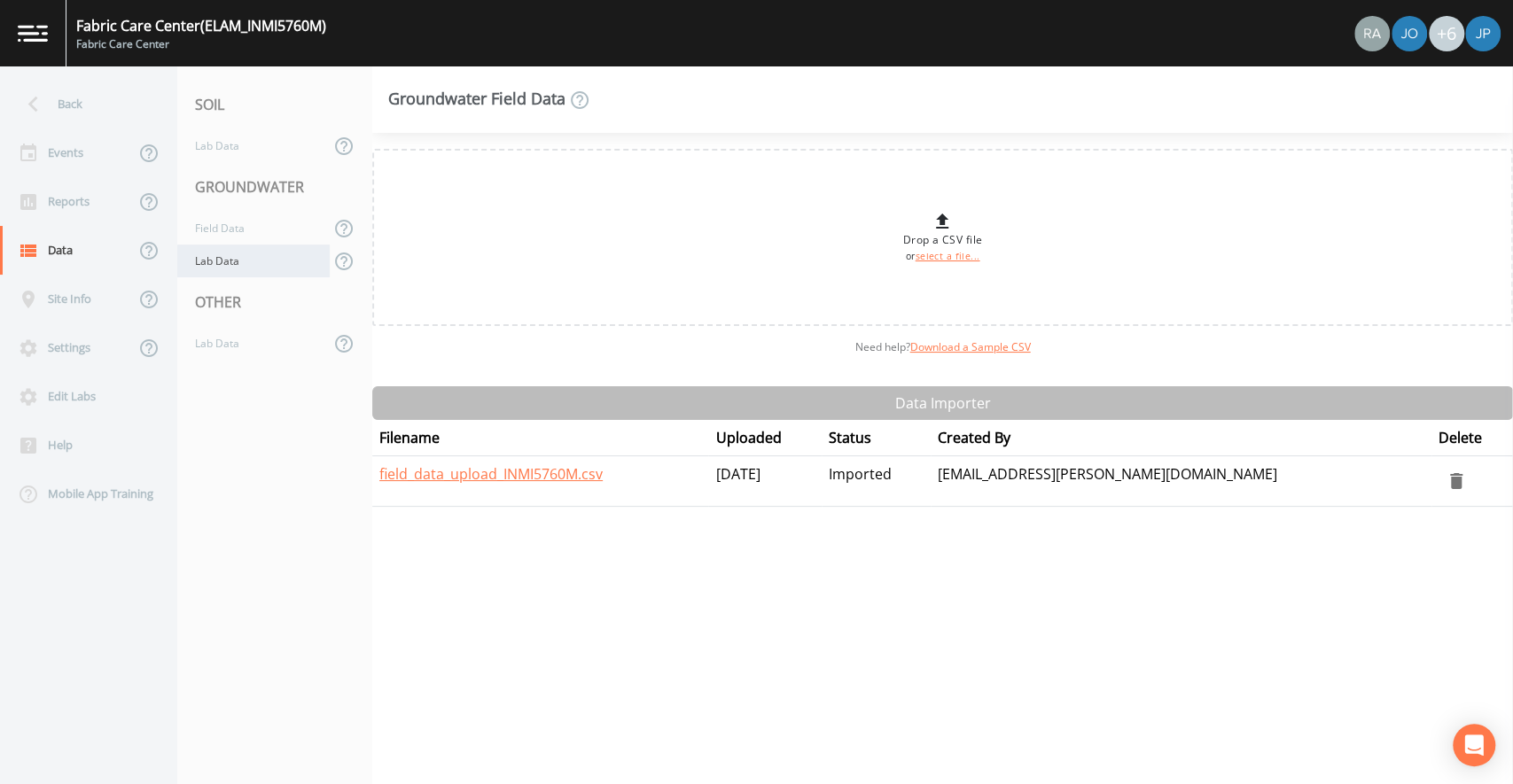
click at [239, 251] on div "Lab Data" at bounding box center [252, 261] width 152 height 33
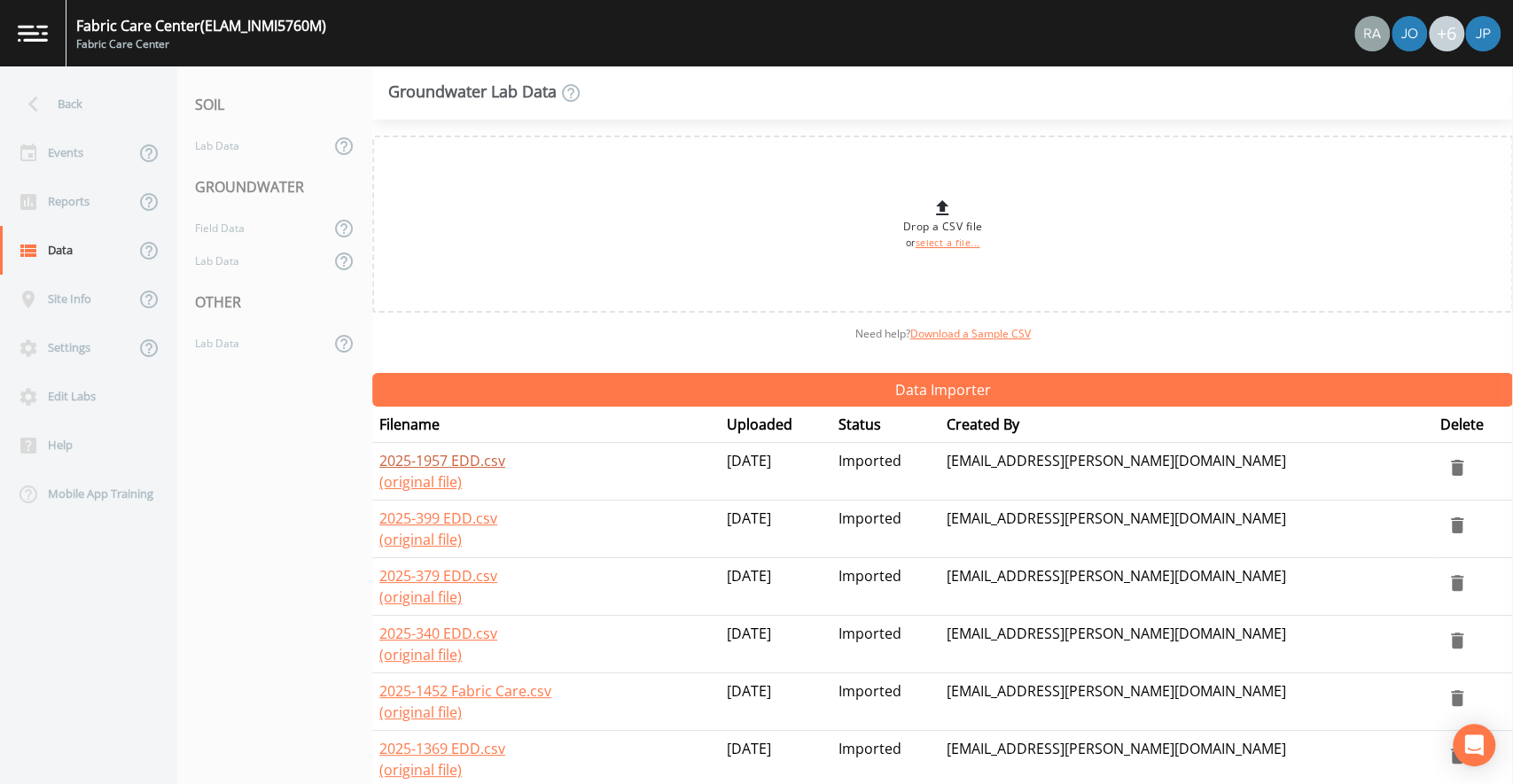
click at [473, 465] on link "2025-1957 EDD.csv" at bounding box center [443, 461] width 126 height 19
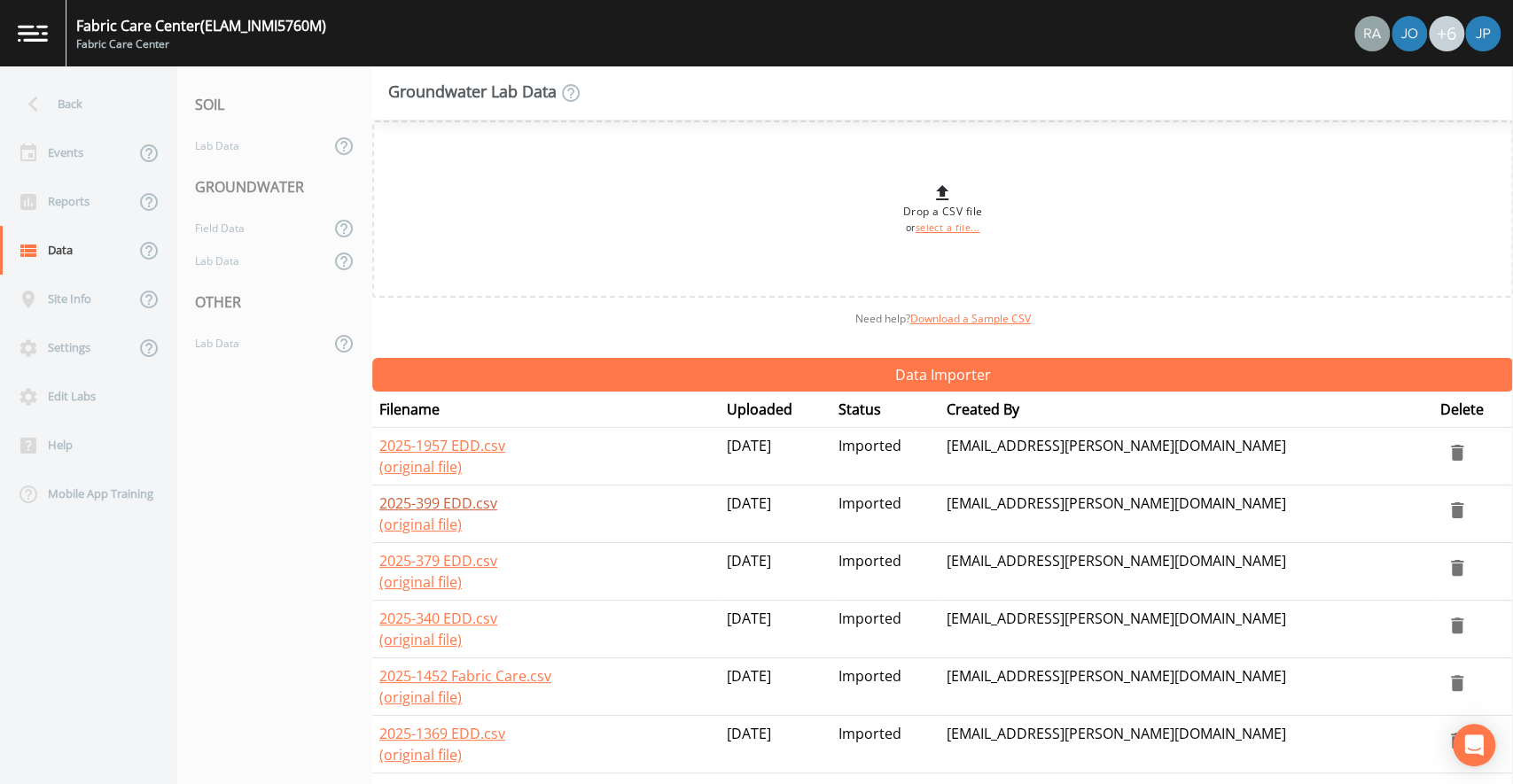
click at [469, 503] on link "2025-399 EDD.csv" at bounding box center [438, 503] width 118 height 19
click at [429, 470] on link "(original file)" at bounding box center [421, 467] width 82 height 19
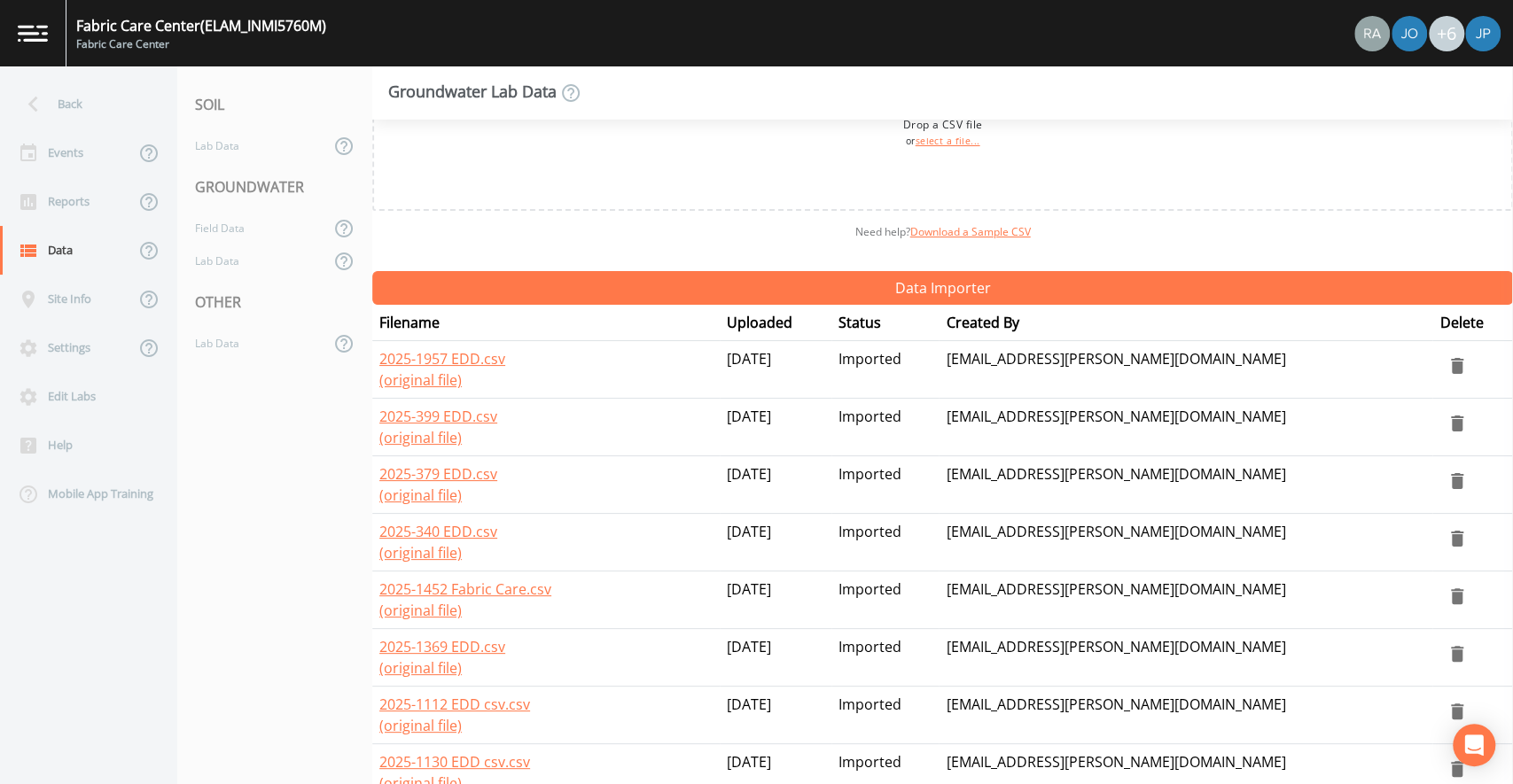
scroll to position [110, 0]
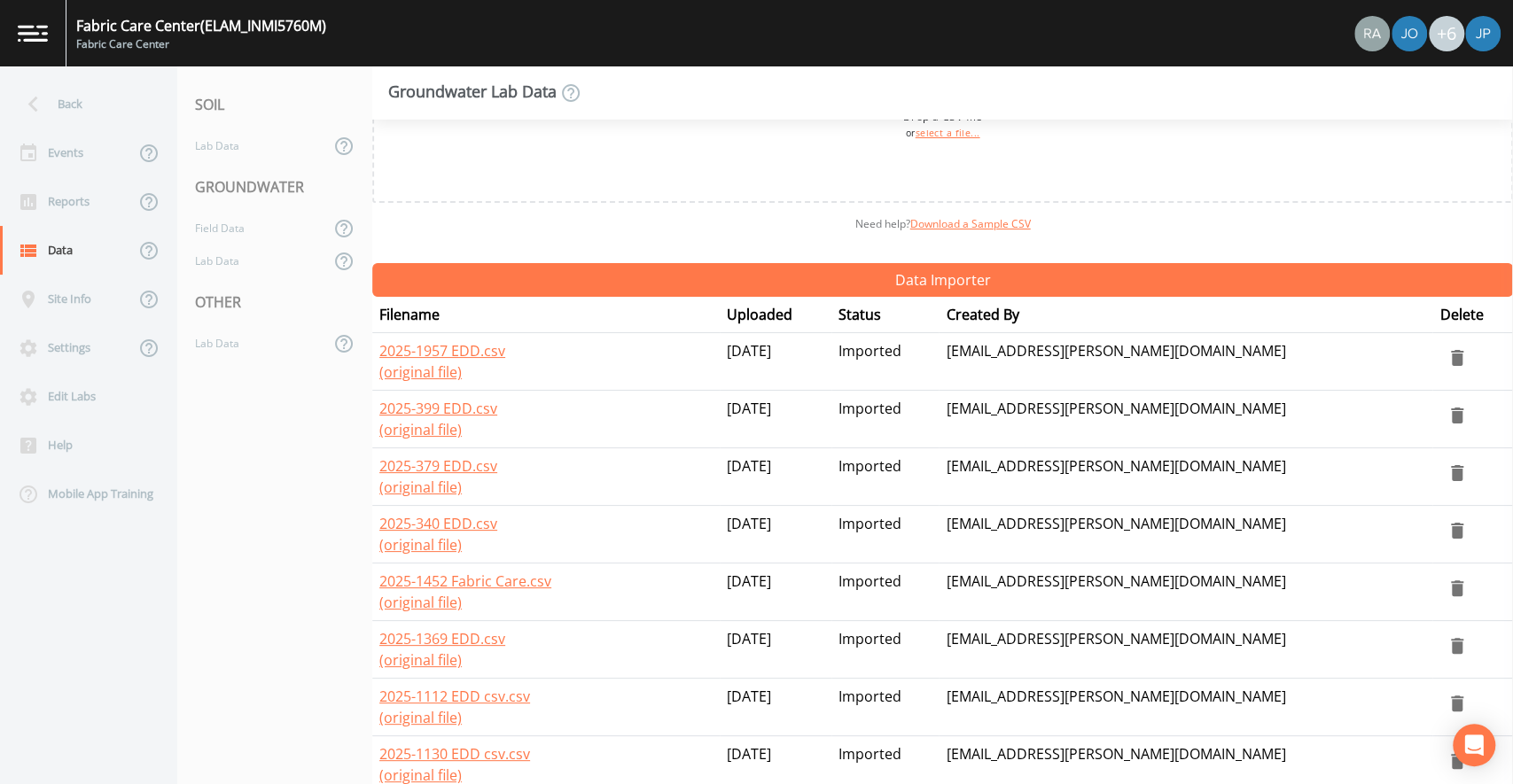
click at [552, 246] on div "Drop a CSV file or select a file... Need help?  Download a Sample CSV Data Impo…" at bounding box center [942, 451] width 1141 height 664
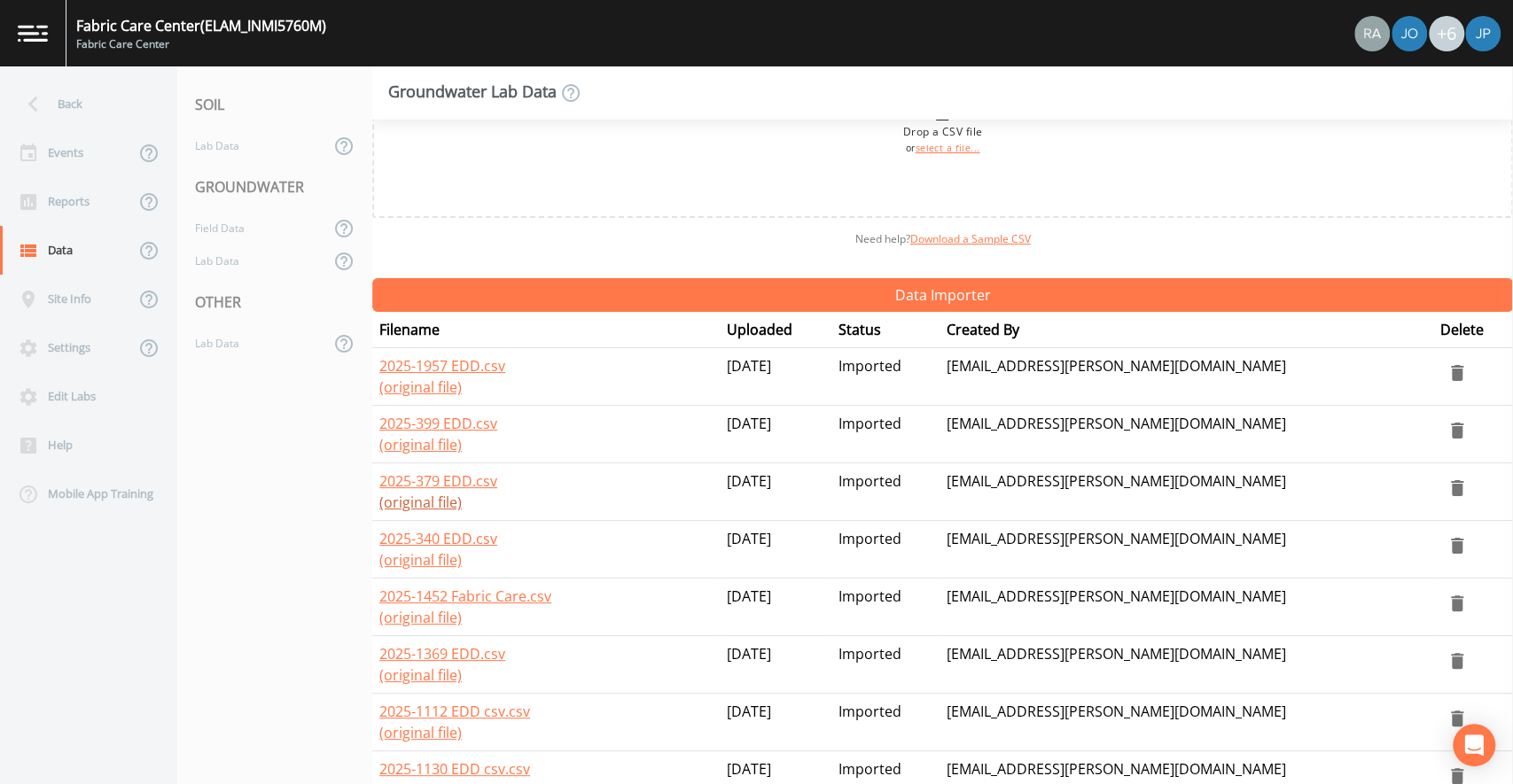
click at [440, 504] on link "(original file)" at bounding box center [421, 502] width 82 height 19
click at [77, 218] on div "Reports" at bounding box center [67, 201] width 135 height 49
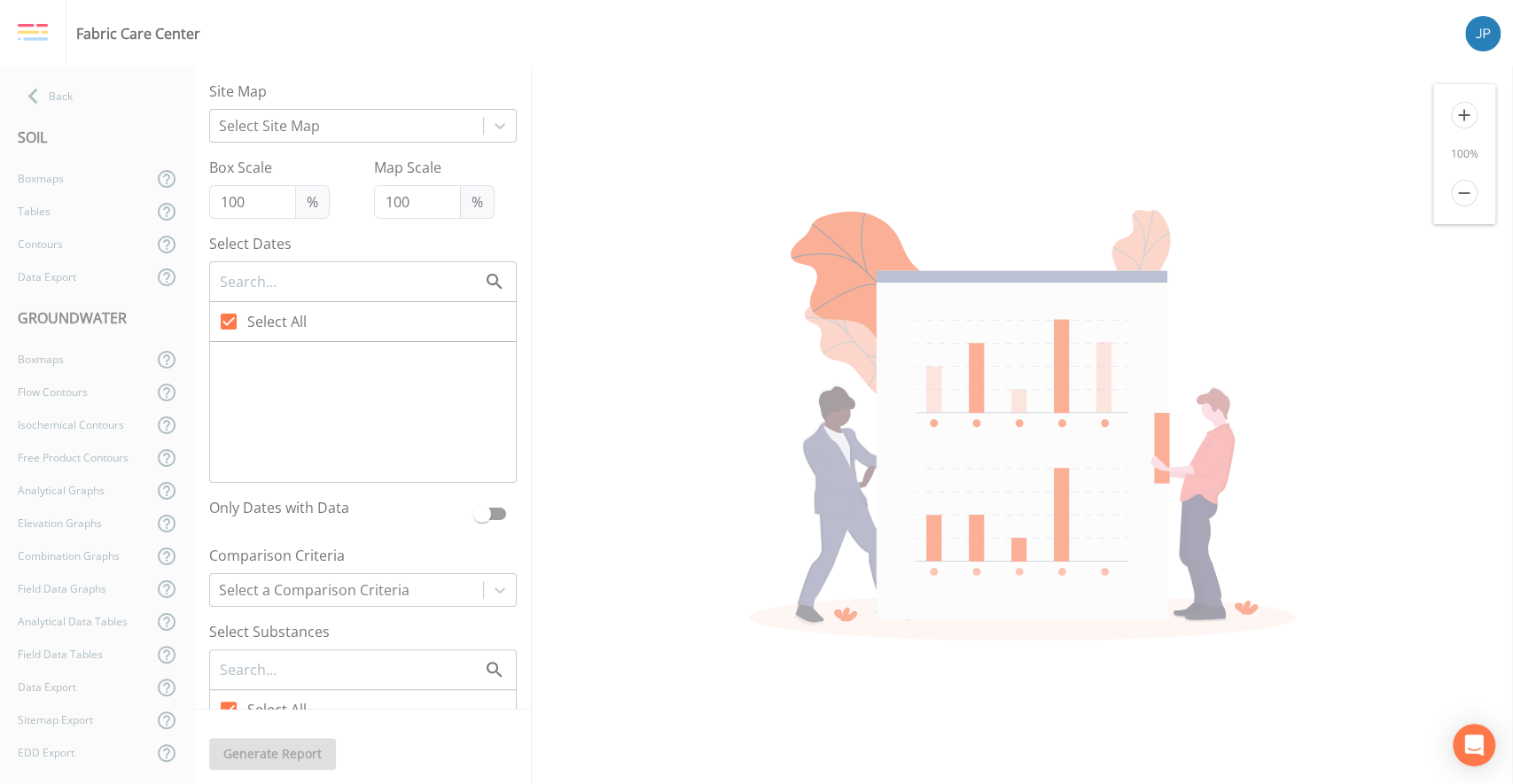
checkbox input "false"
click at [57, 181] on div "Boxmaps" at bounding box center [76, 179] width 152 height 33
checkbox input "true"
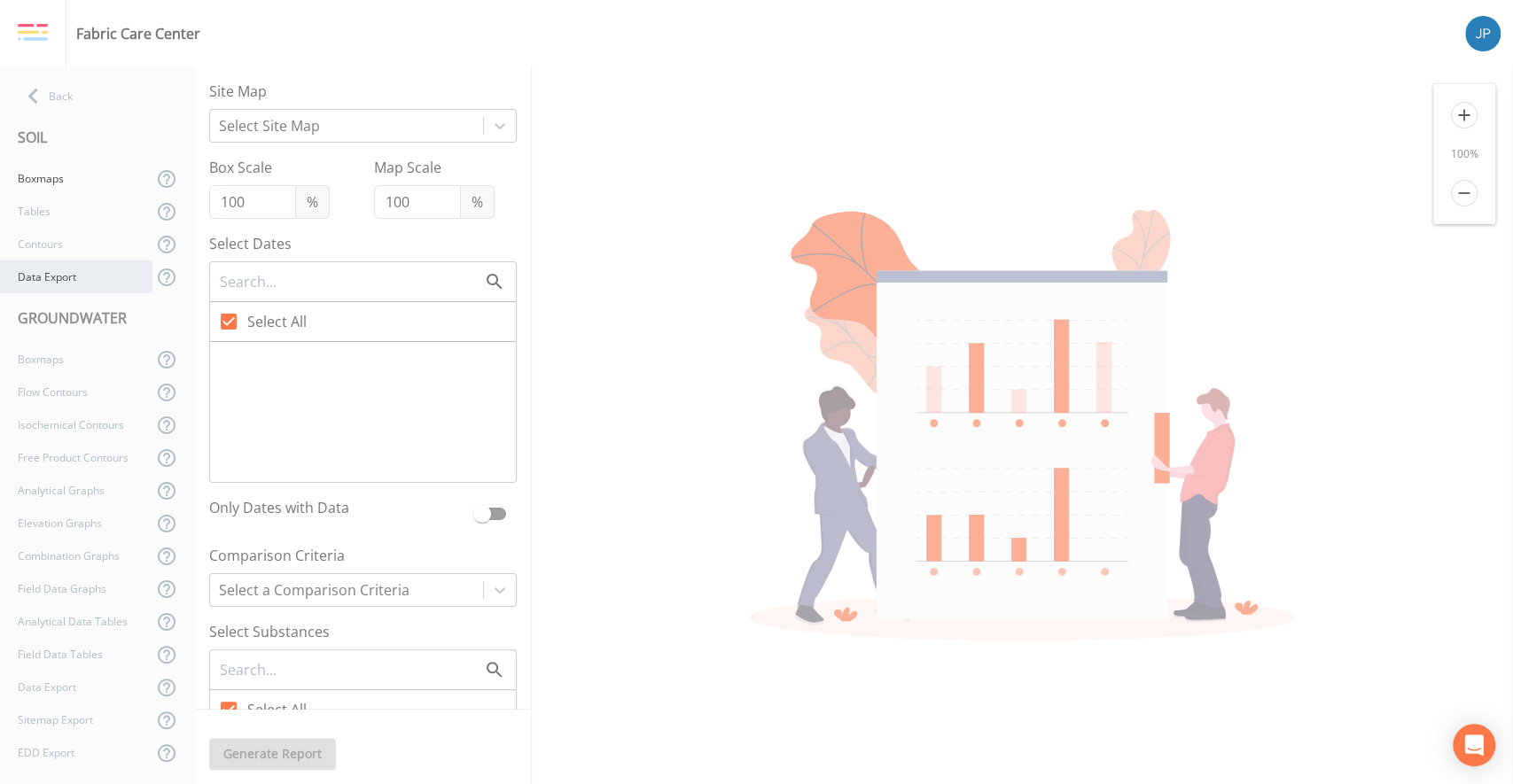
checkbox input "false"
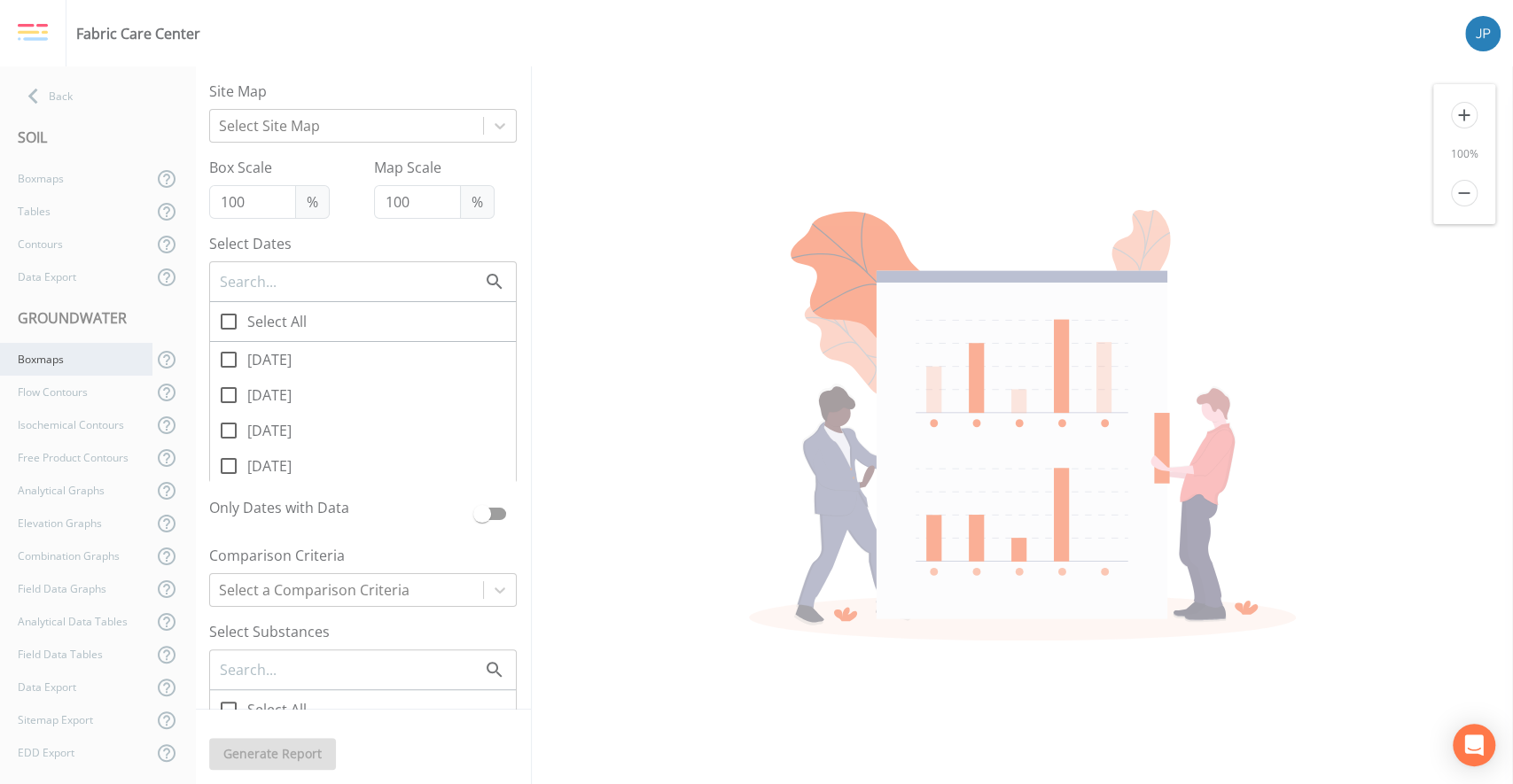
click at [70, 358] on div "Boxmaps" at bounding box center [76, 359] width 152 height 33
click at [230, 361] on icon at bounding box center [229, 359] width 21 height 21
click at [228, 359] on input "11/09/2025" at bounding box center [219, 350] width 18 height 18
checkbox input "true"
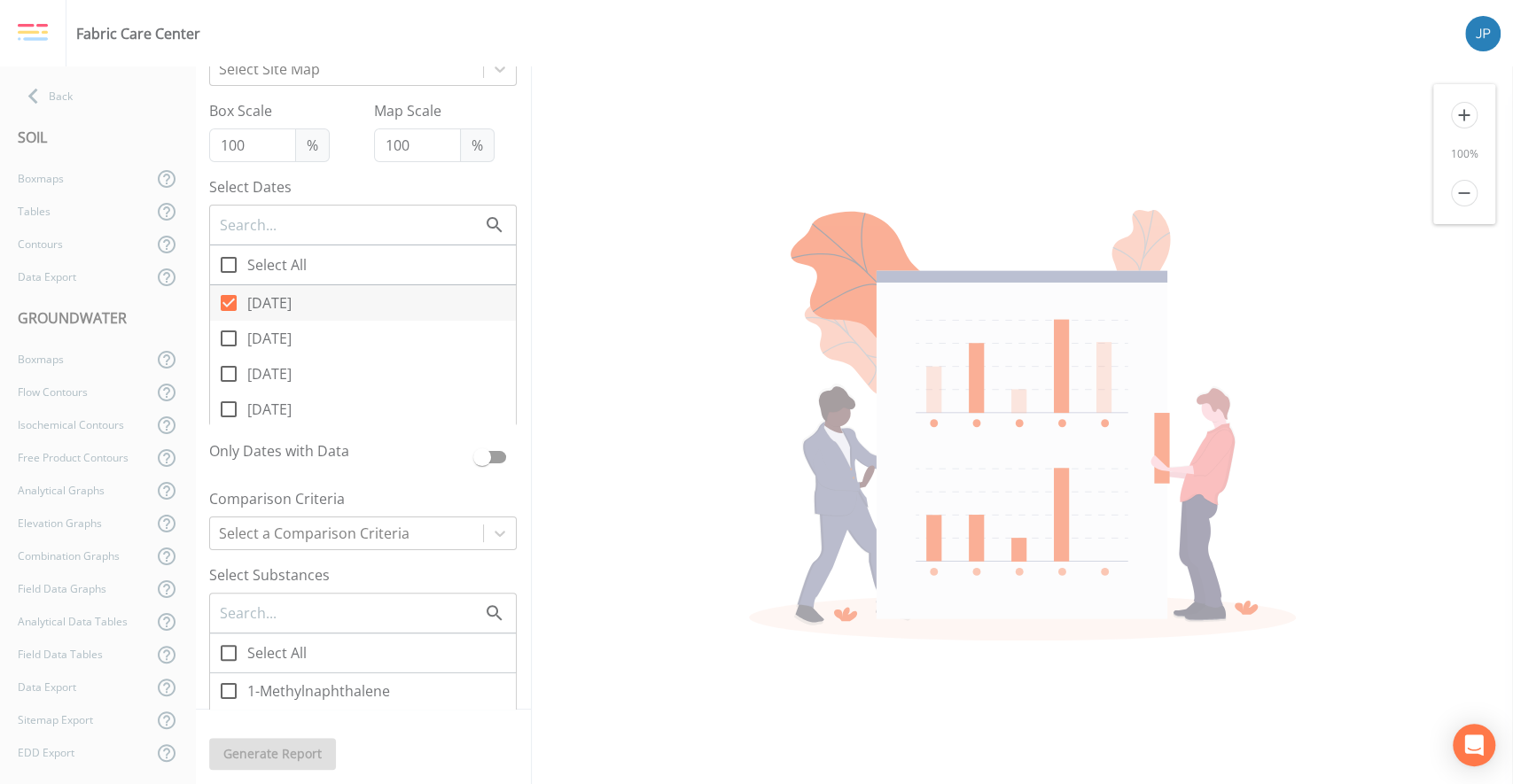
click at [509, 428] on div "Site Map Select Site Map Box Scale 100 % Map Scale 100 % Select Dates Select Al…" at bounding box center [362, 388] width 336 height 643
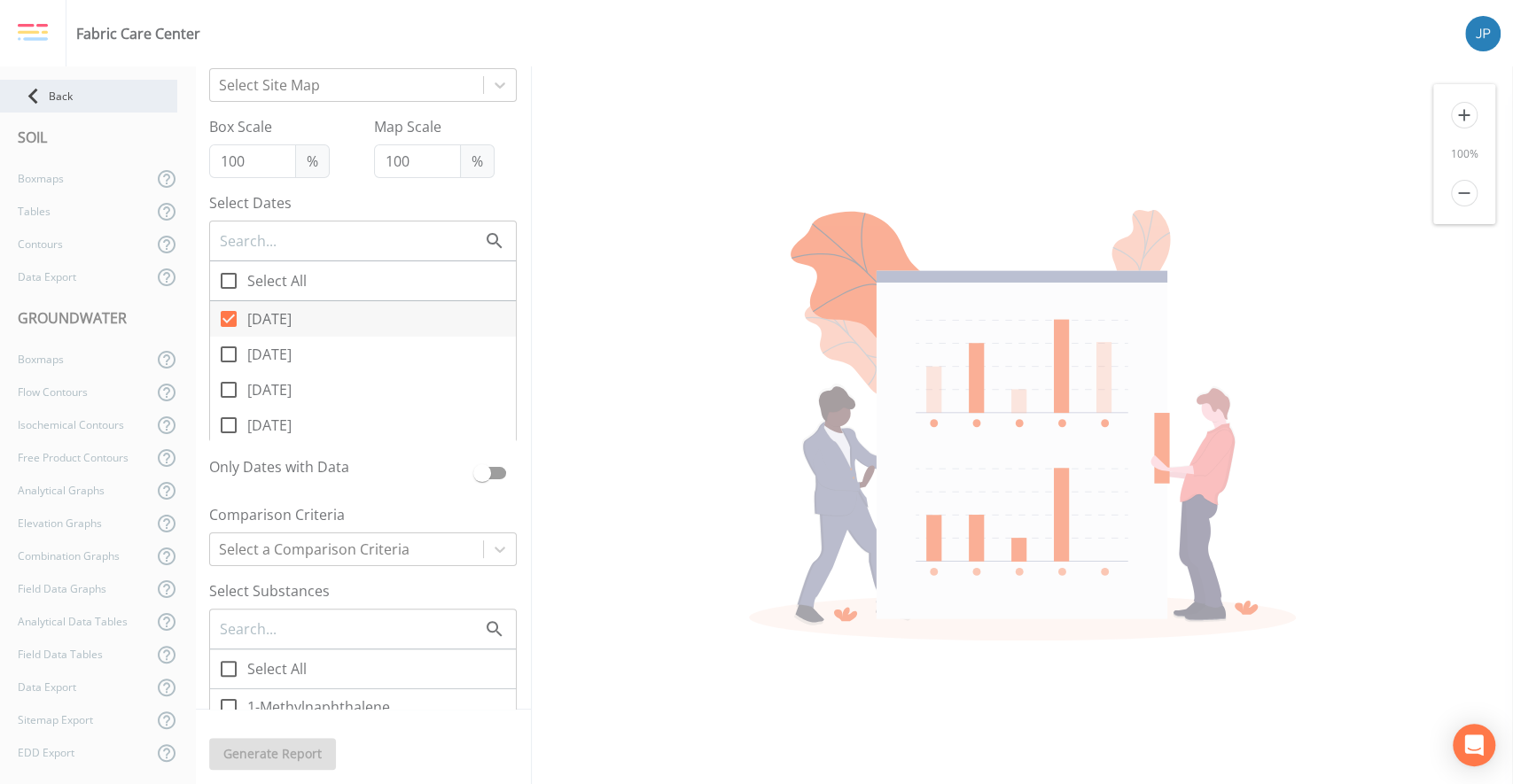
click at [88, 98] on div "Back" at bounding box center [88, 96] width 177 height 33
select select "4f082be6-97a7-4f70-a81f-c26a4e896ad7"
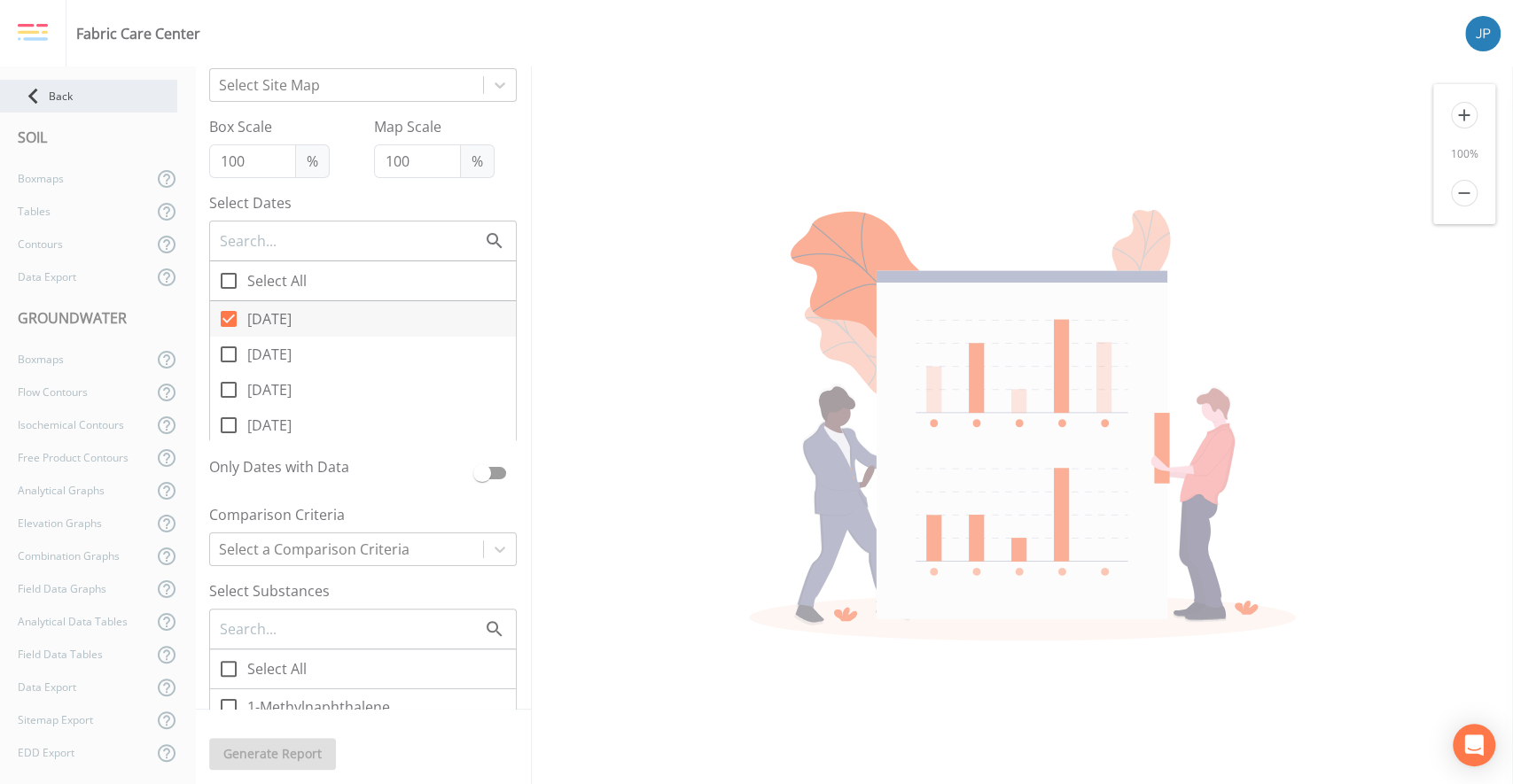
select select "4f082be6-97a7-4f70-a81f-c26a4e896ad7"
select select "0609984c-bae0-4cba-86ad-757e8d1be609"
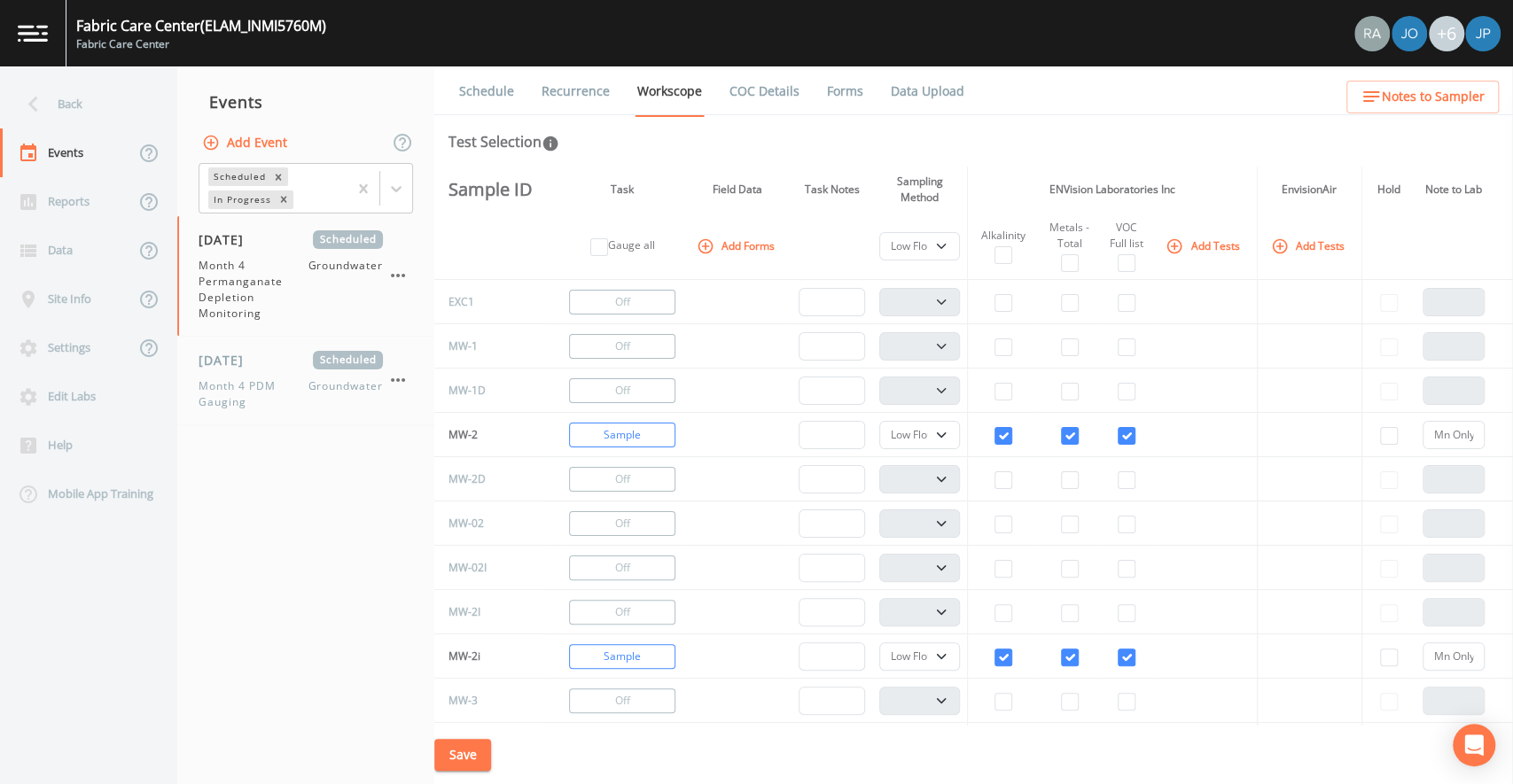
click at [345, 446] on nav "Events Add Event Scheduled In Progress 10/09/2025 Scheduled Month 4 Permanganat…" at bounding box center [305, 425] width 257 height 718
